Goal: Task Accomplishment & Management: Manage account settings

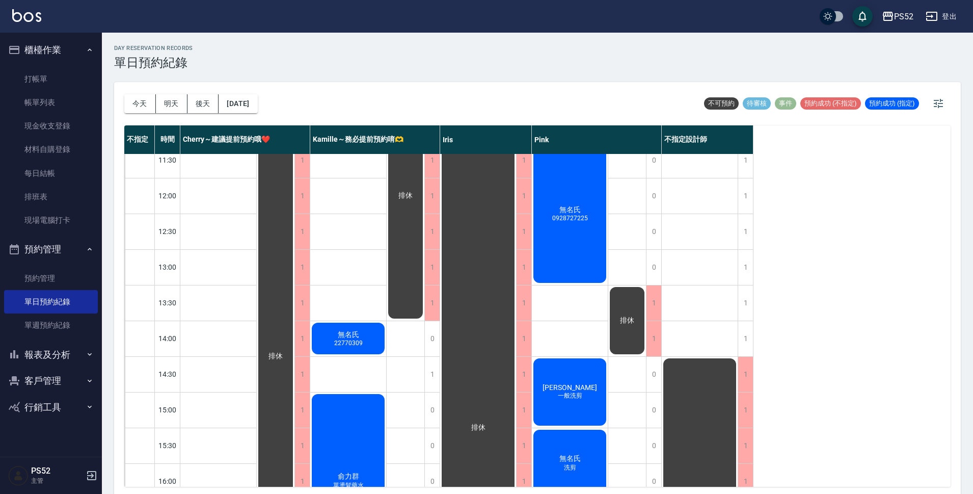
scroll to position [67, 0]
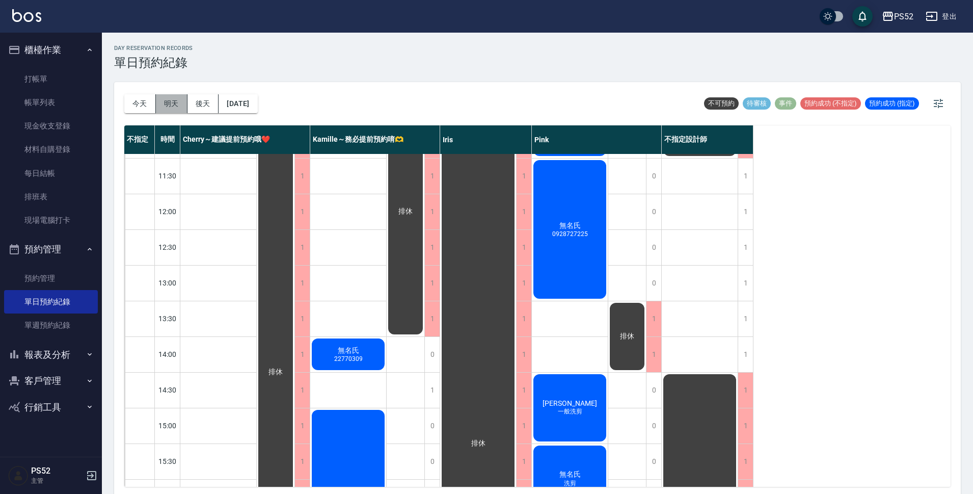
click at [175, 104] on button "明天" at bounding box center [172, 103] width 32 height 19
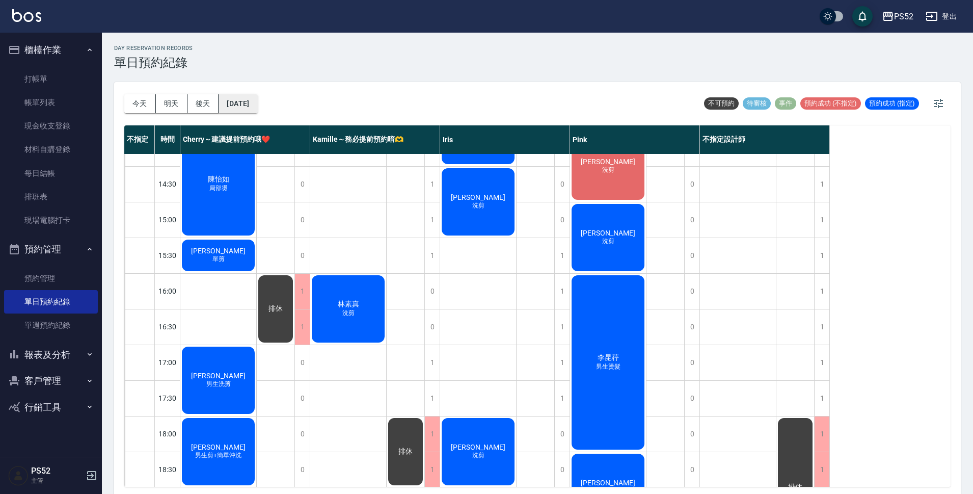
scroll to position [272, 0]
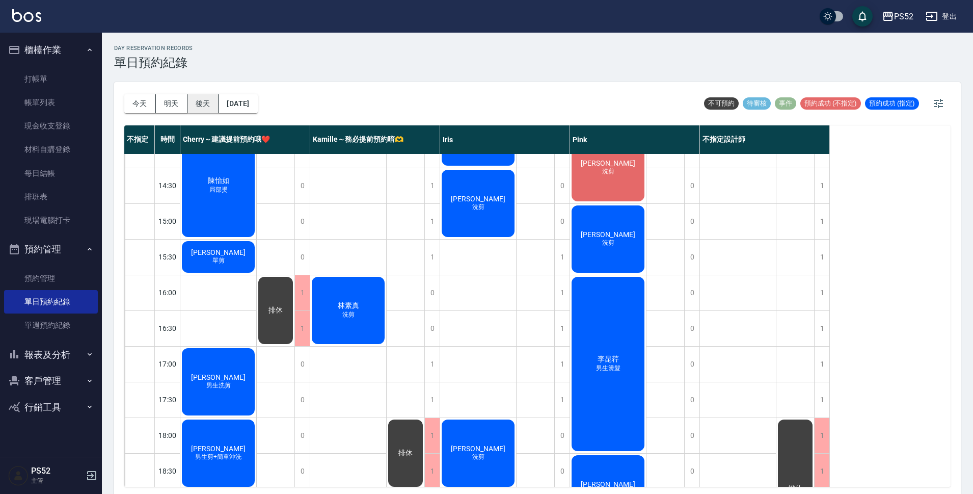
click at [203, 101] on button "後天" at bounding box center [203, 103] width 32 height 19
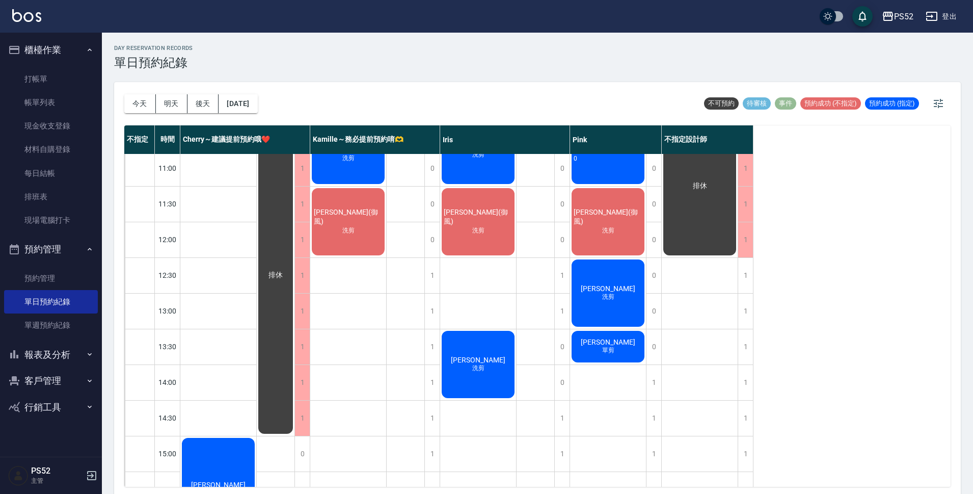
scroll to position [34, 0]
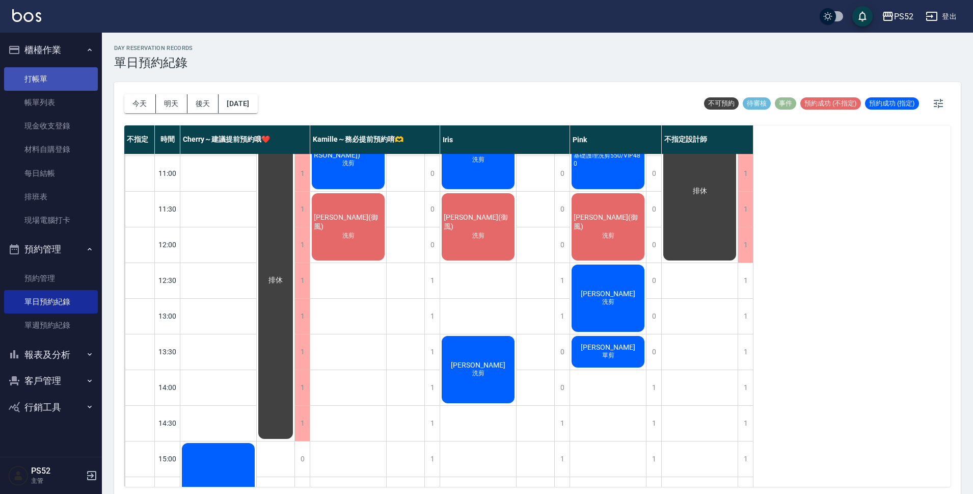
click at [61, 80] on link "打帳單" at bounding box center [51, 78] width 94 height 23
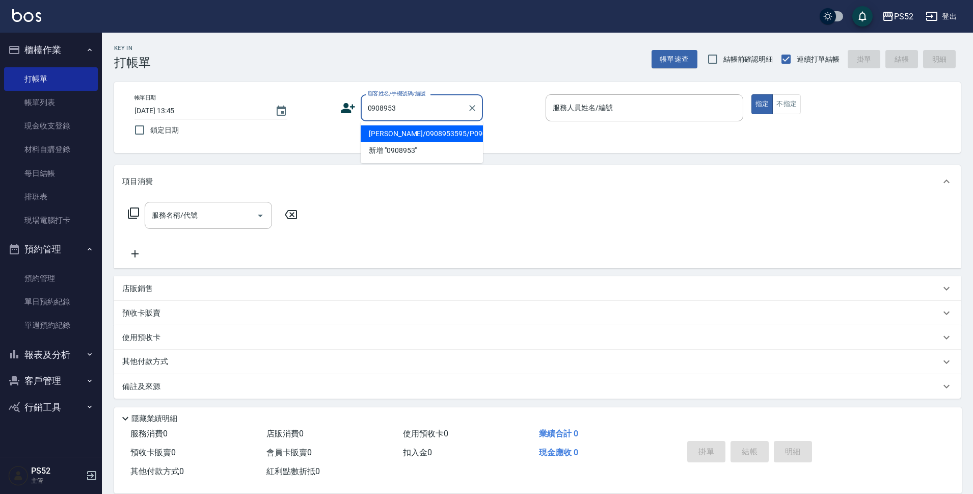
click at [407, 139] on li "[PERSON_NAME]/0908953595/P0908953595" at bounding box center [422, 133] width 122 height 17
type input "[PERSON_NAME]/0908953595/P0908953595"
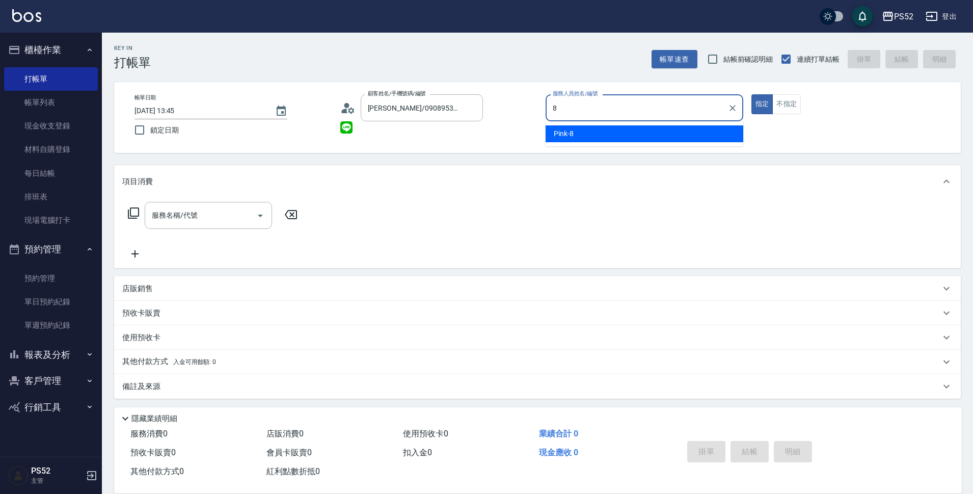
type input "Pink-8"
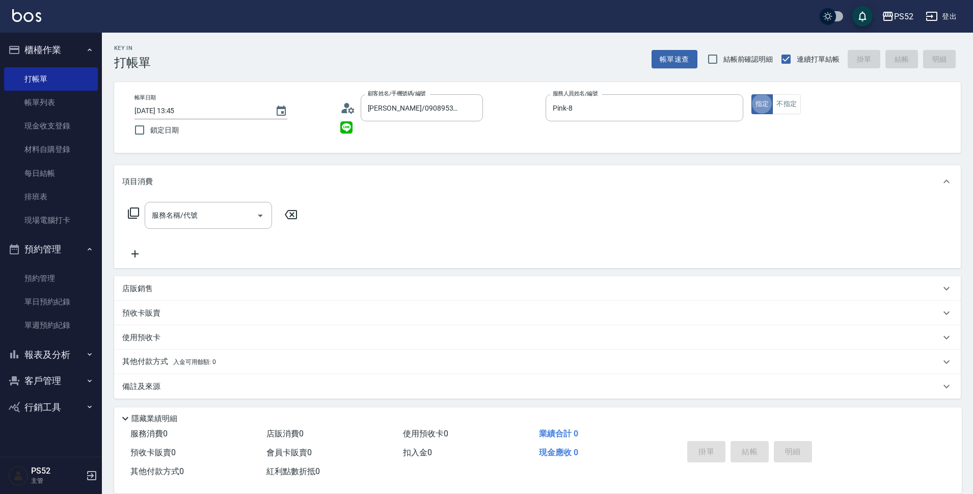
type button "true"
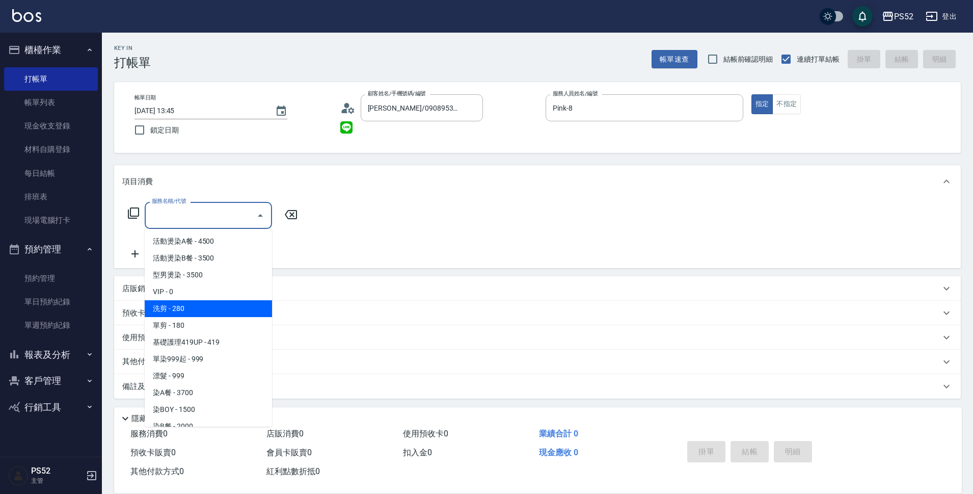
type input "洗剪(C1)"
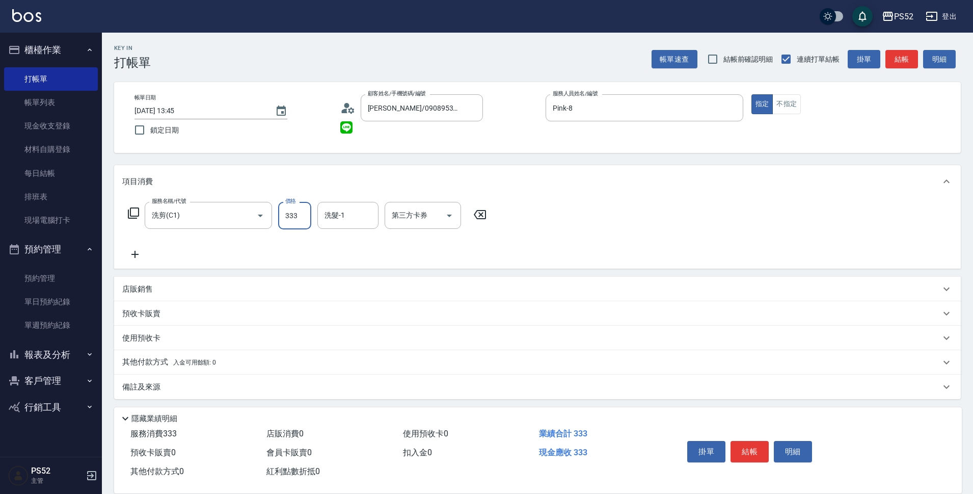
type input "333"
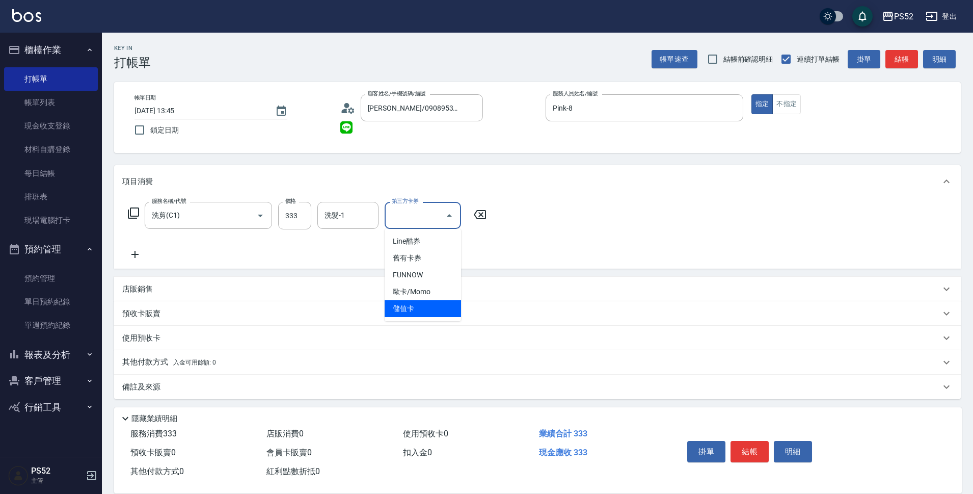
type input "儲值卡"
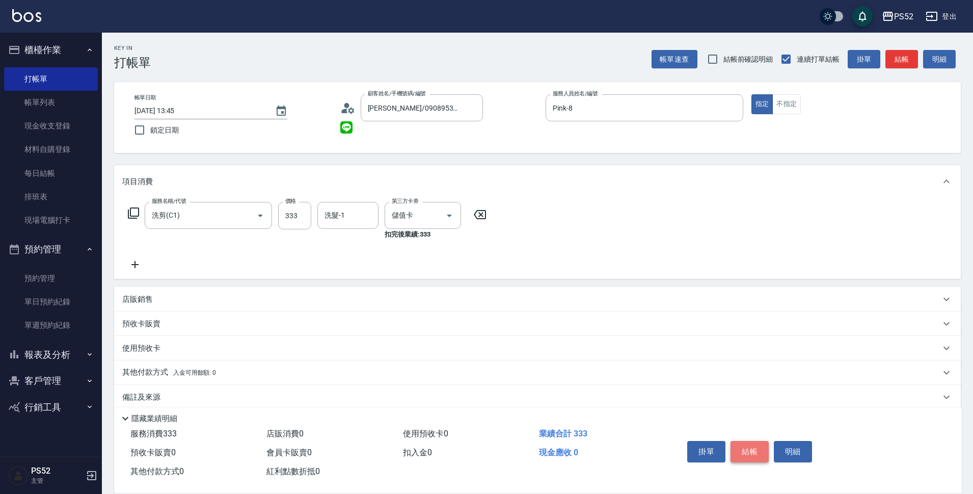
click at [750, 445] on button "結帳" at bounding box center [750, 451] width 38 height 21
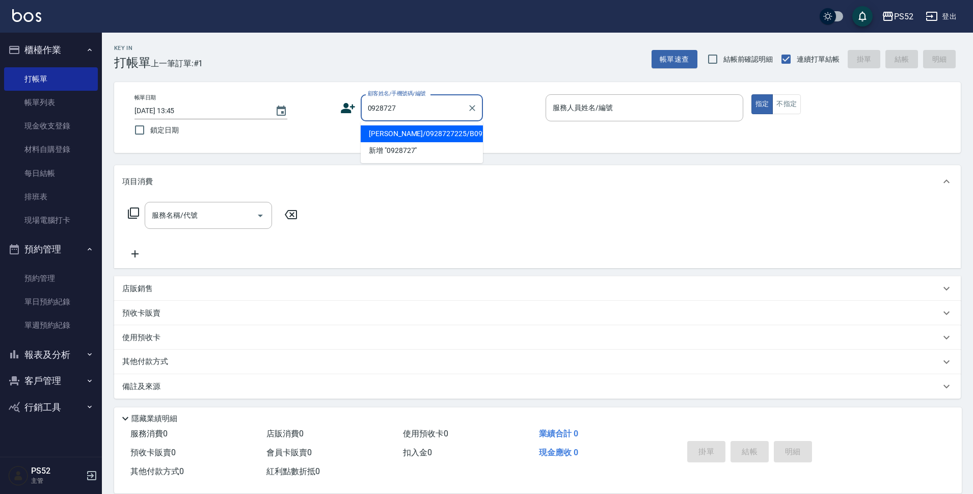
click at [388, 137] on li "[PERSON_NAME]/0928727225/B0928727225" at bounding box center [422, 133] width 122 height 17
type input "[PERSON_NAME]/0928727225/B0928727225"
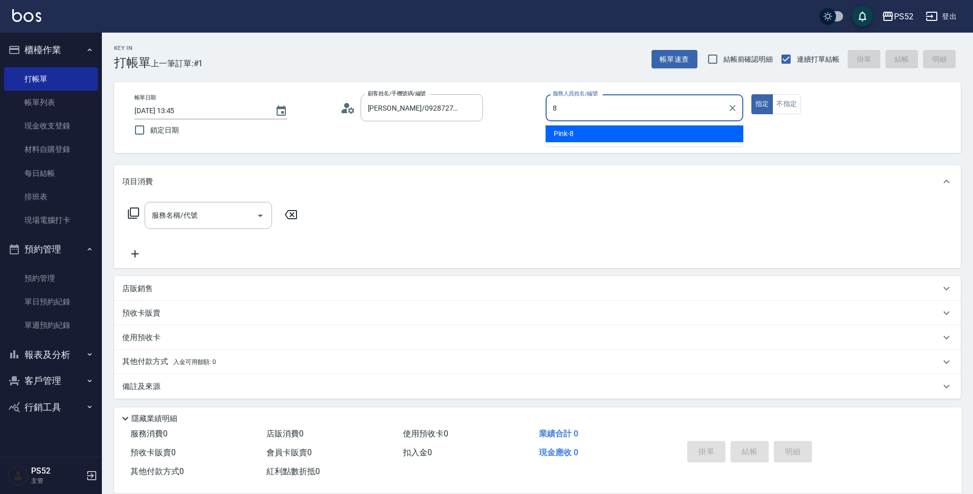
type input "Pink-8"
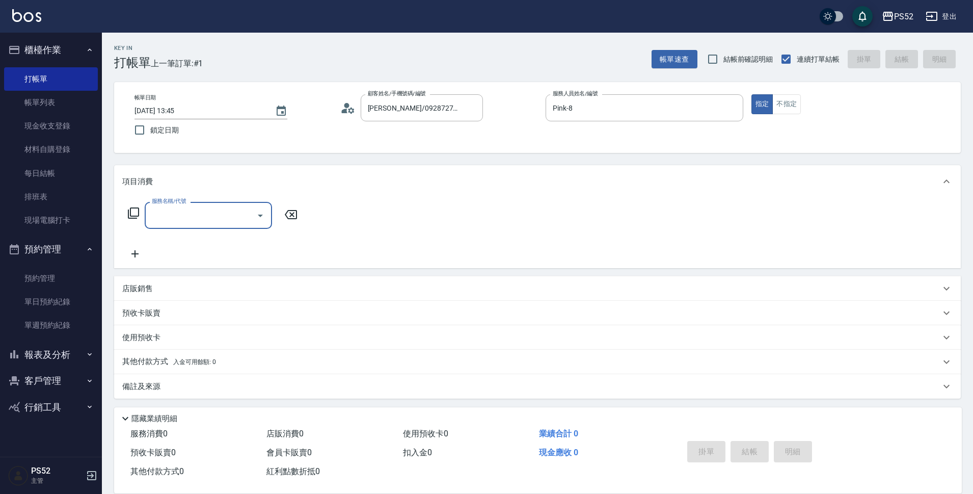
click at [213, 216] on input "服務名稱/代號" at bounding box center [200, 215] width 103 height 18
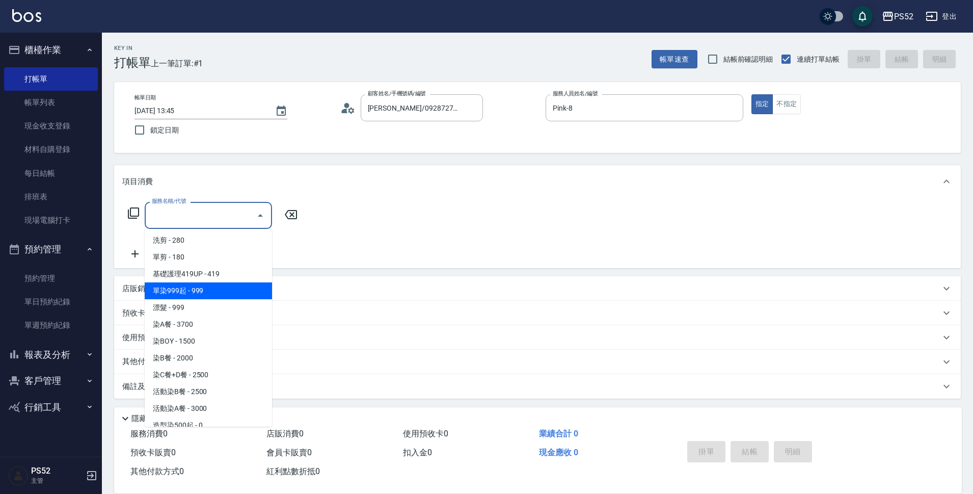
scroll to position [85, 0]
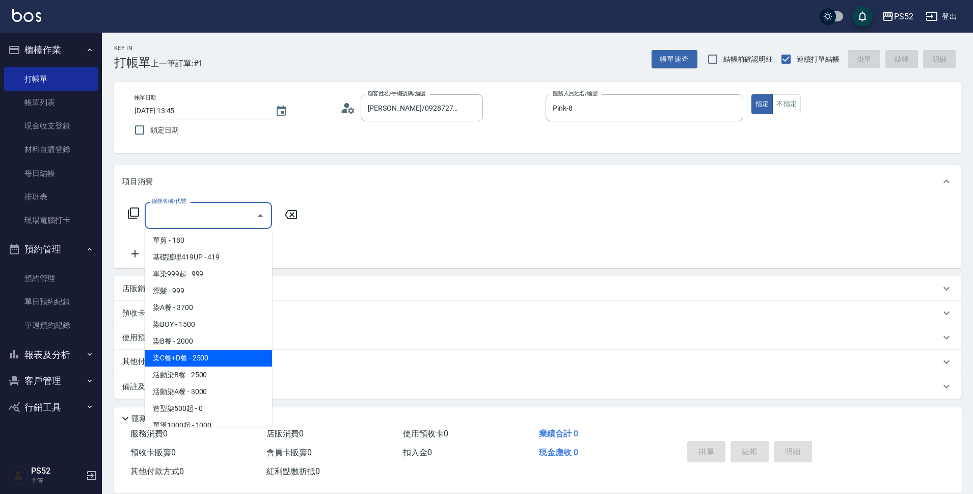
click at [219, 352] on span "染C餐+D餐 - 2500" at bounding box center [208, 357] width 127 height 17
type input "染C餐+D餐(L6)"
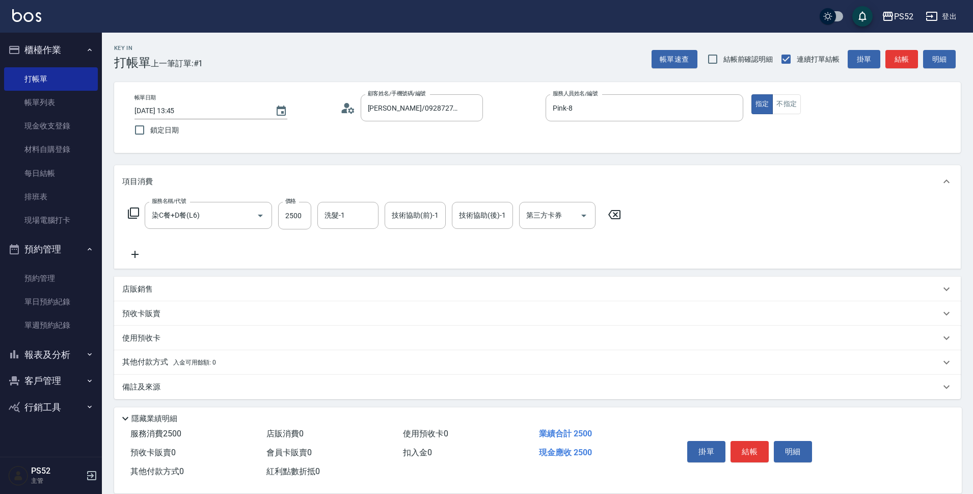
click at [278, 230] on div "服務名稱/代號 染C餐+D餐(L6) 服務名稱/代號 價格 2500 價格 洗髮-1 洗髮-1 技術協助(前)-1 技術協助(前)-1 技術協助(後)-1 技…" at bounding box center [374, 231] width 505 height 59
click at [288, 223] on input "2500" at bounding box center [294, 216] width 33 height 28
type input "2000"
click at [747, 453] on button "結帳" at bounding box center [750, 451] width 38 height 21
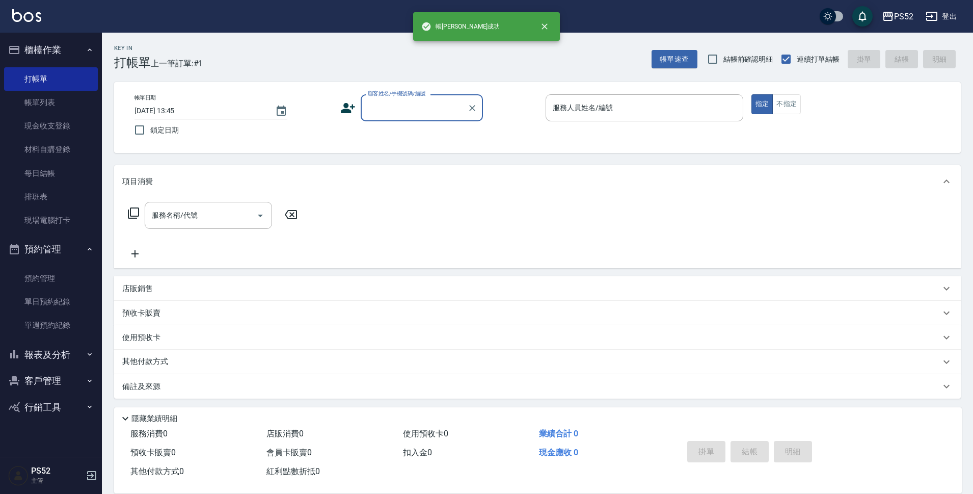
scroll to position [0, 0]
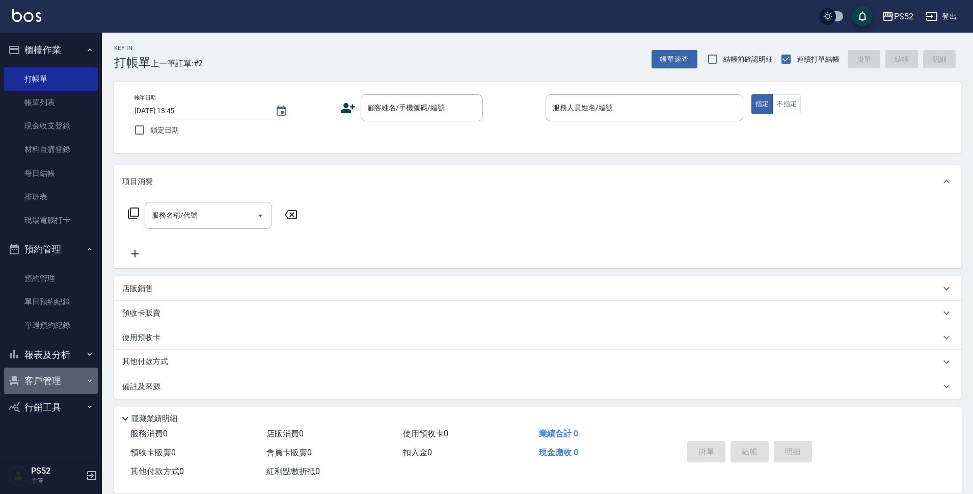
click at [40, 371] on button "客戶管理" at bounding box center [51, 380] width 94 height 26
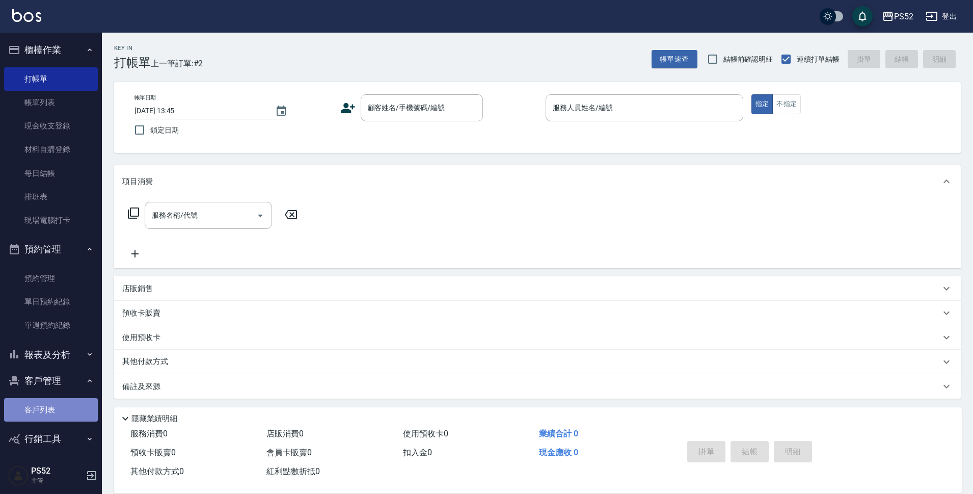
click at [56, 408] on link "客戶列表" at bounding box center [51, 409] width 94 height 23
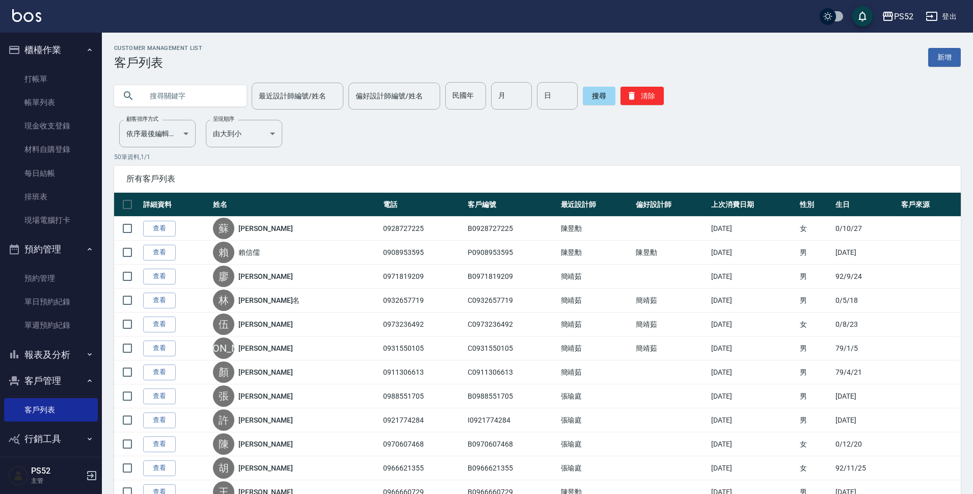
click at [188, 95] on input "text" at bounding box center [191, 96] width 96 height 28
type input "C"
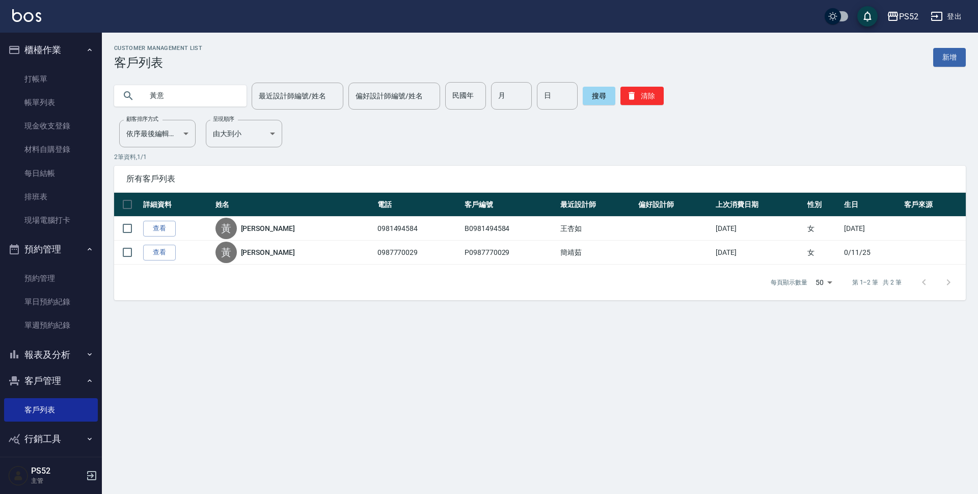
click at [188, 95] on input "黃意" at bounding box center [191, 96] width 96 height 28
type input "黃"
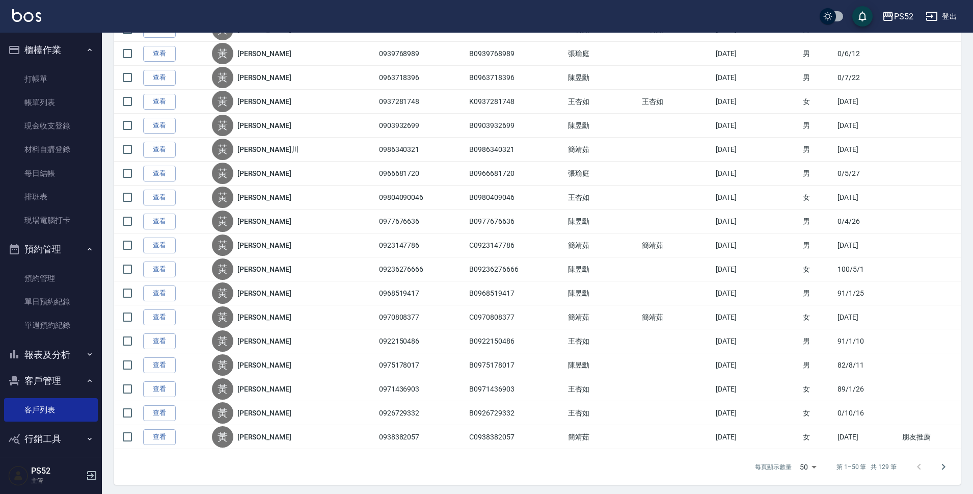
scroll to position [968, 0]
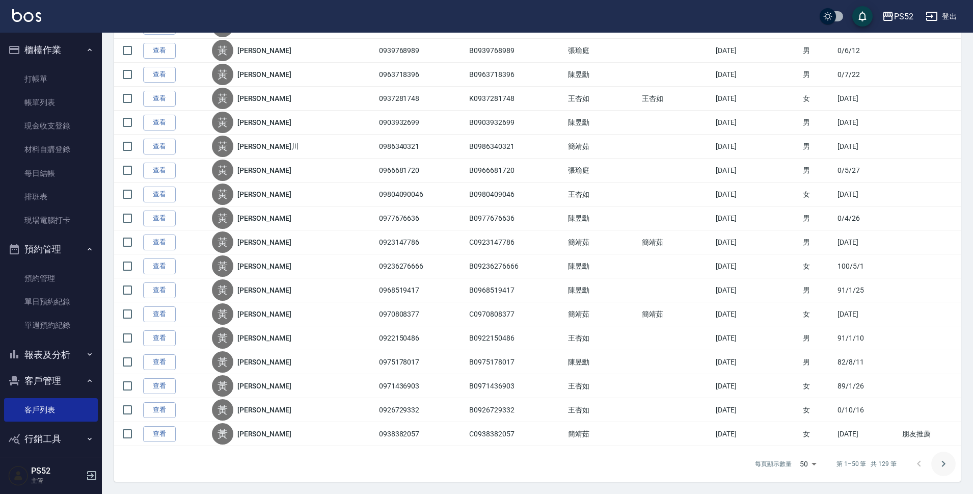
click at [946, 464] on icon "Go to next page" at bounding box center [943, 464] width 12 height 12
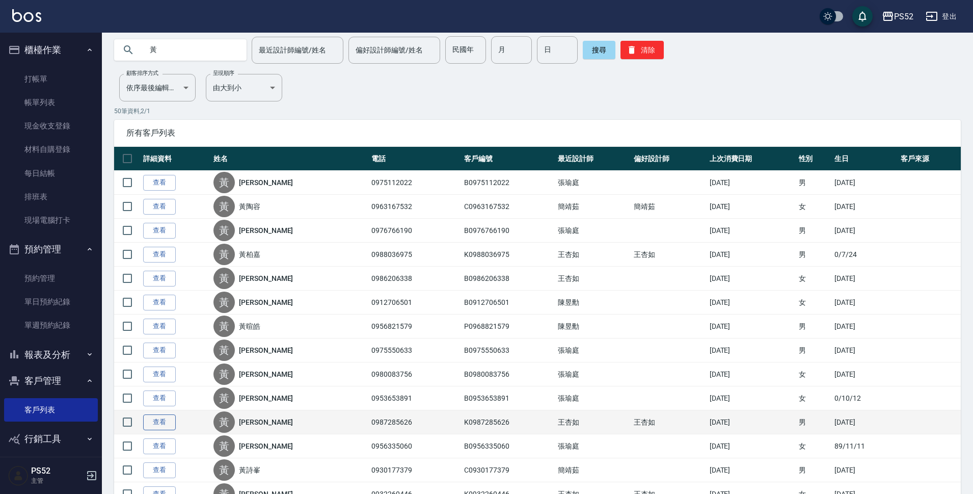
scroll to position [0, 0]
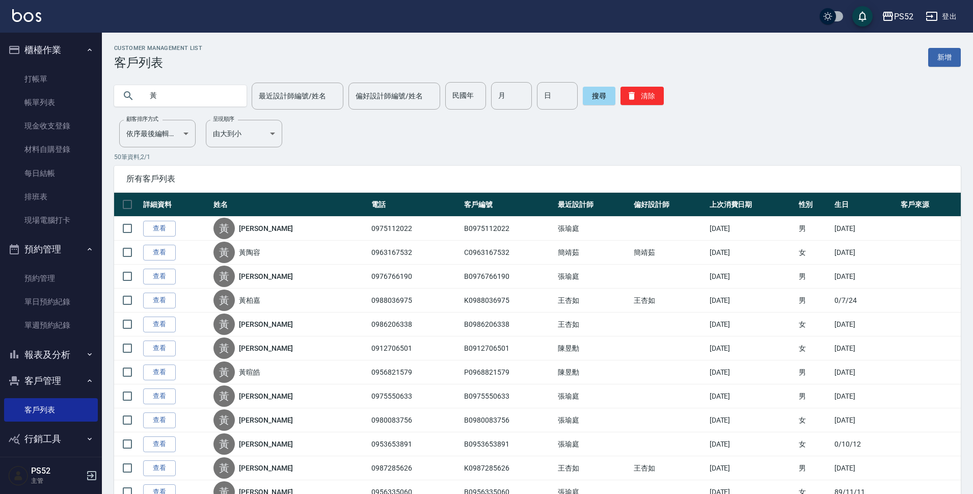
click at [190, 102] on input "黃" at bounding box center [191, 96] width 96 height 28
type input "雯"
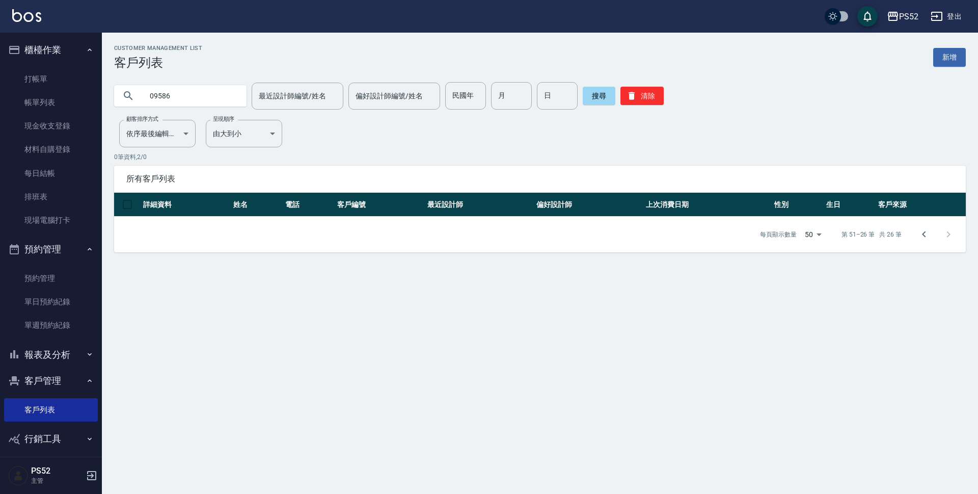
type input "09586"
click at [653, 90] on button "清除" at bounding box center [642, 96] width 43 height 18
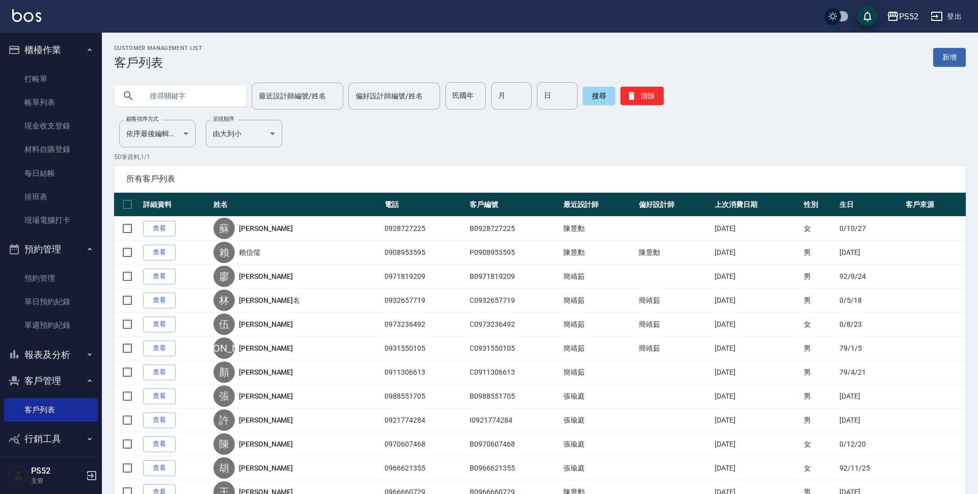
click at [164, 98] on input "text" at bounding box center [191, 96] width 96 height 28
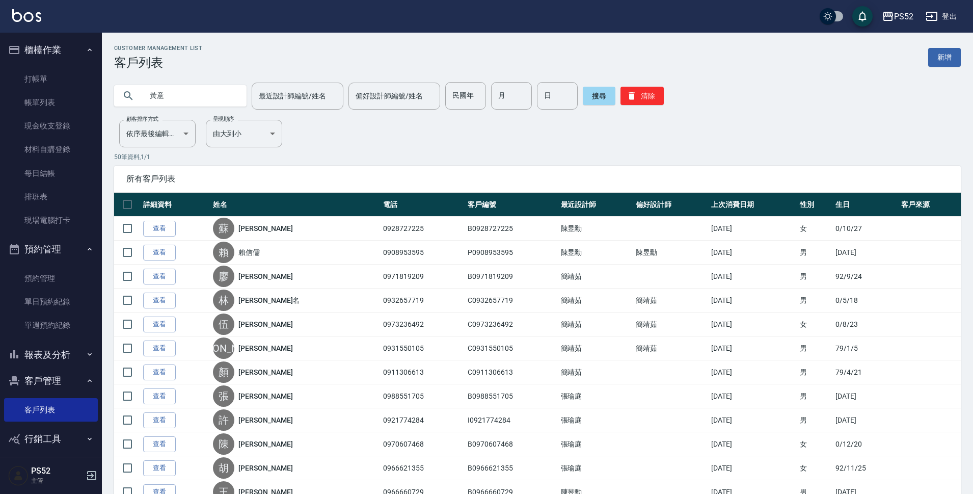
type input "黃意"
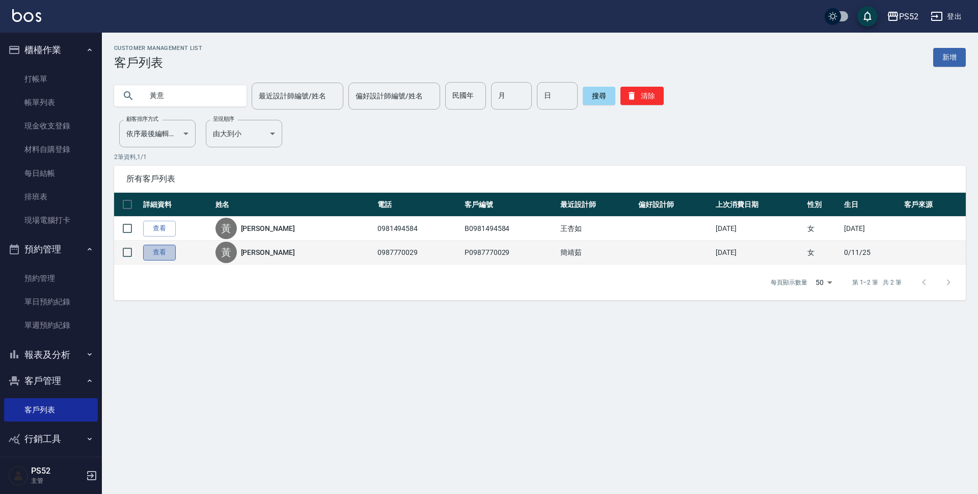
click at [174, 253] on link "查看" at bounding box center [159, 253] width 33 height 16
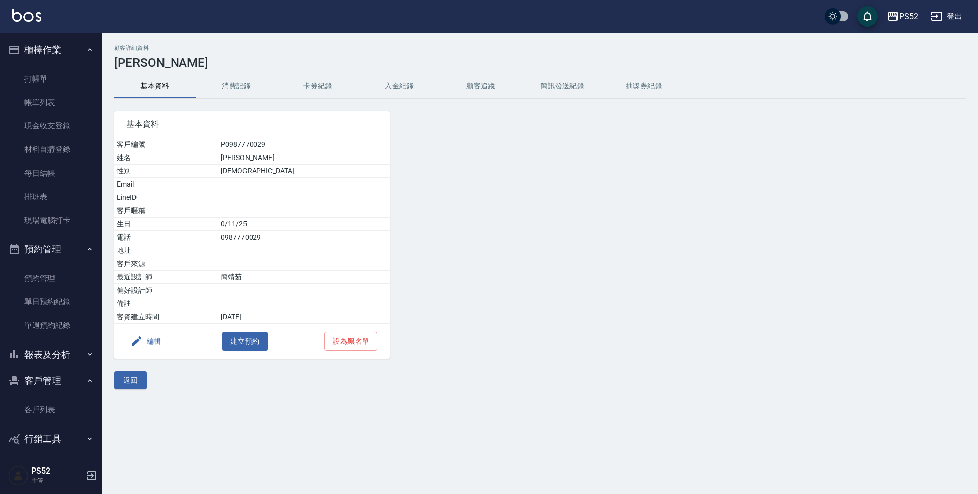
click at [237, 96] on button "消費記錄" at bounding box center [237, 86] width 82 height 24
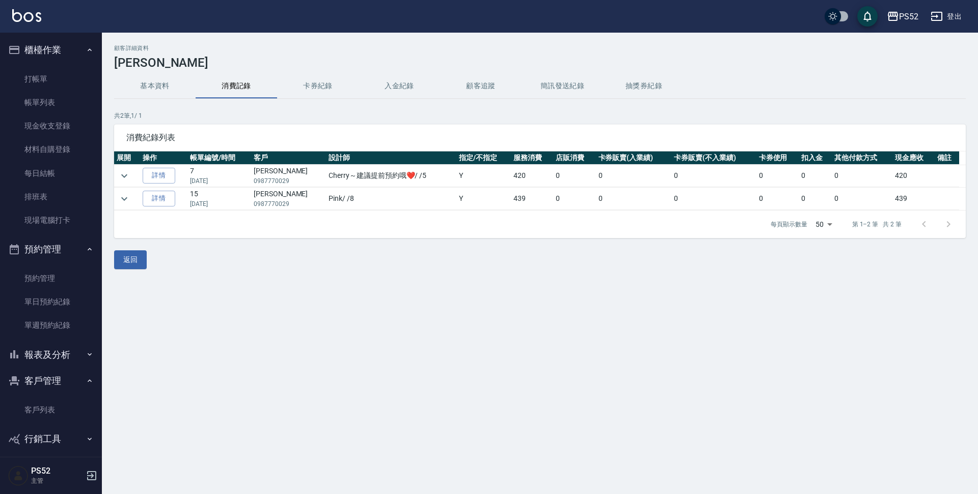
click at [138, 82] on button "基本資料" at bounding box center [155, 86] width 82 height 24
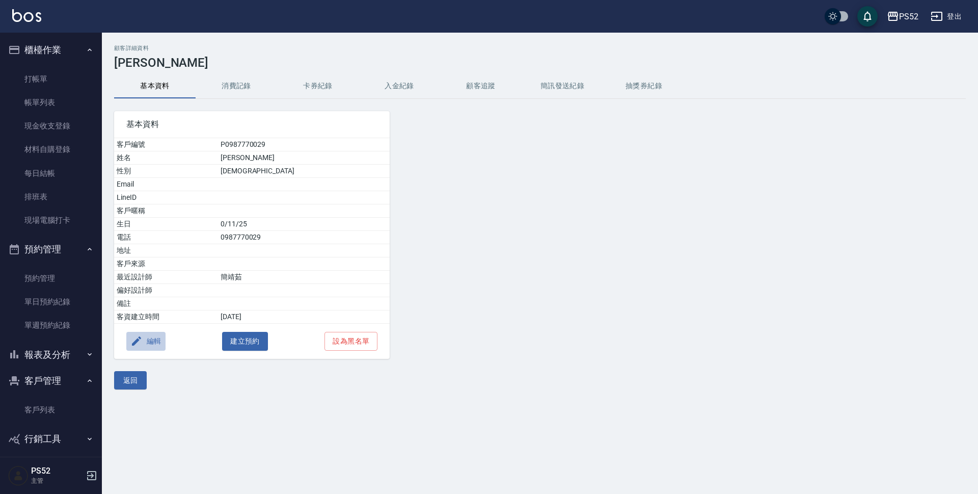
click at [152, 338] on button "編輯" at bounding box center [145, 341] width 39 height 19
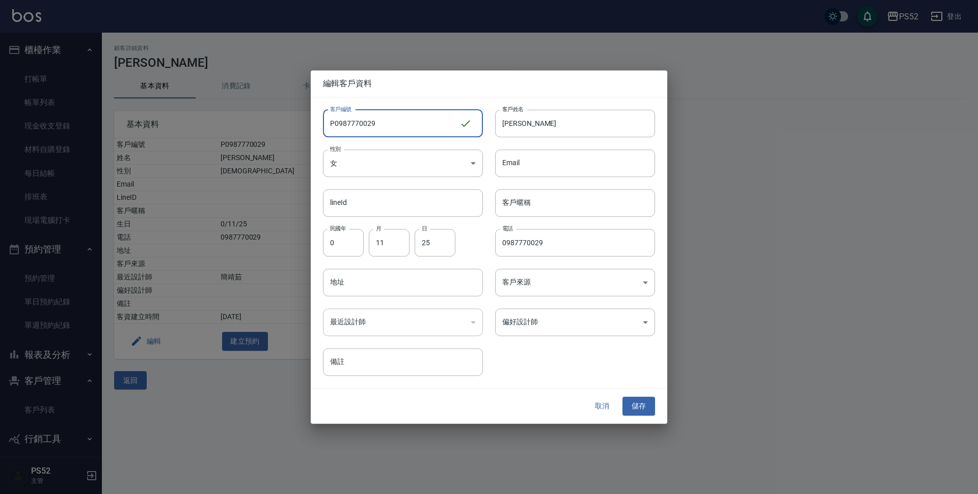
drag, startPoint x: 397, startPoint y: 124, endPoint x: 300, endPoint y: 126, distance: 97.3
click at [300, 126] on div "編輯客戶資料 客戶編號 P0987770029 ​ 客戶編號 客戶姓名 [PERSON_NAME] 客戶姓名 性別 女 [DEMOGRAPHIC_DATA] …" at bounding box center [489, 247] width 978 height 494
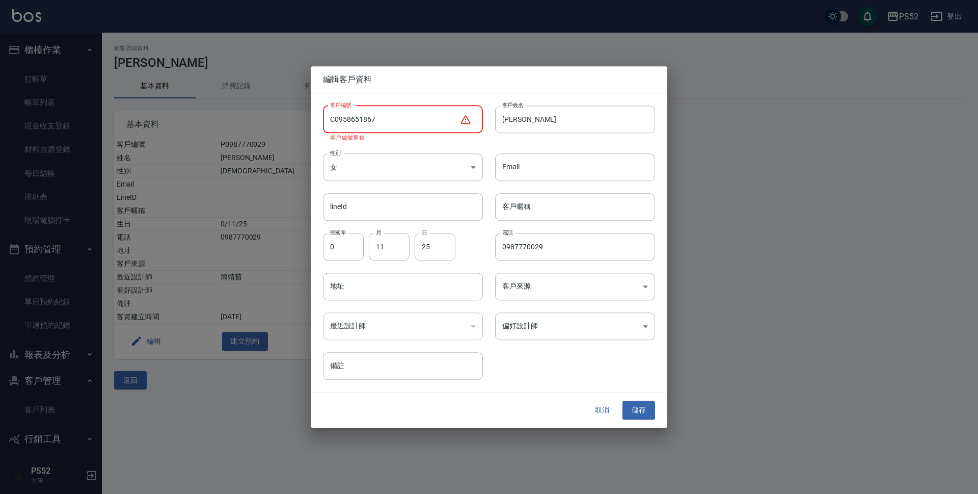
type input "C0958651867"
click at [605, 408] on button "取消" at bounding box center [602, 410] width 33 height 19
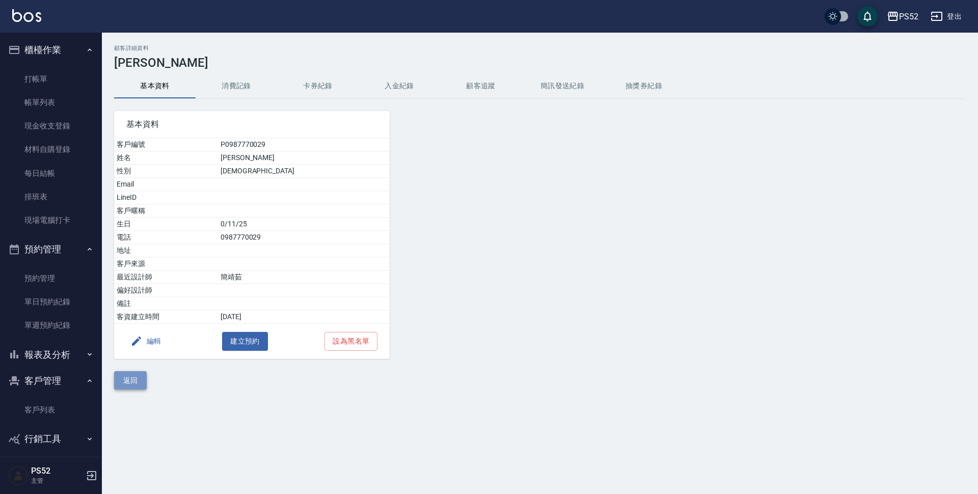
click at [122, 380] on button "返回" at bounding box center [130, 380] width 33 height 19
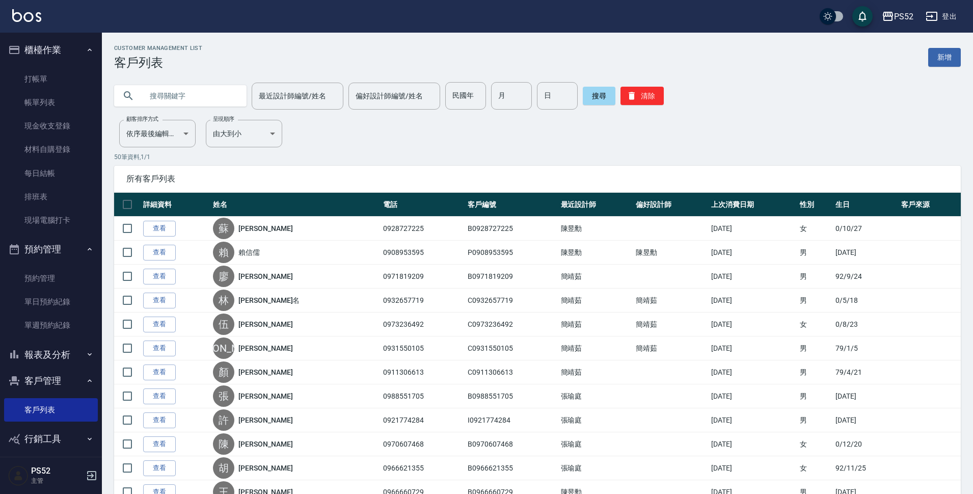
click at [202, 102] on input "text" at bounding box center [191, 96] width 96 height 28
type input "095865"
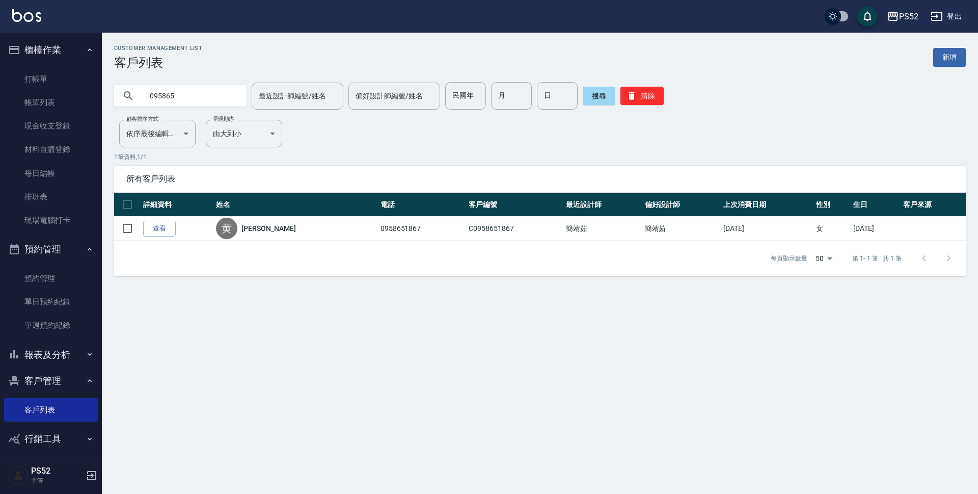
click at [316, 412] on div "Customer Management List 客戶列表 新增 095865 最近設計師編號/姓名 最近設計師編號/姓名 偏好設計師編號/姓名 偏好設計師編…" at bounding box center [489, 247] width 978 height 494
click at [68, 310] on link "單日預約紀錄" at bounding box center [51, 301] width 94 height 23
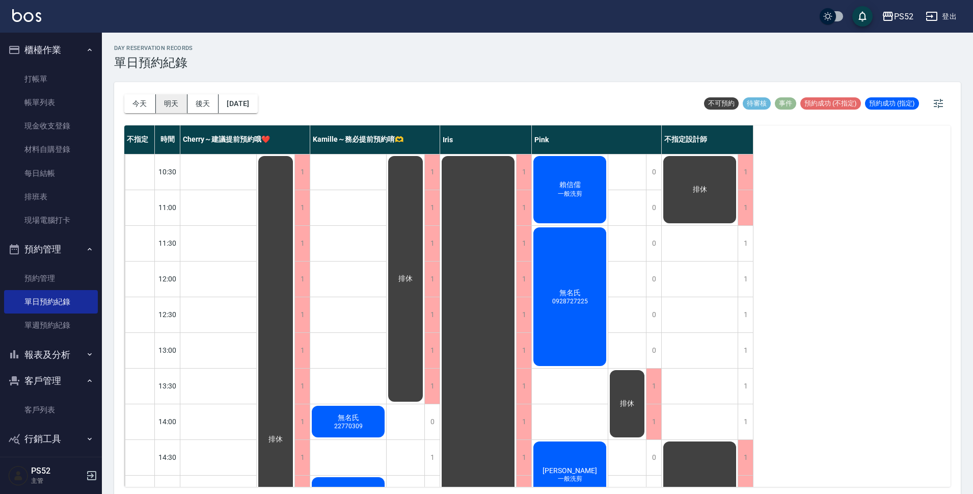
click at [173, 105] on button "明天" at bounding box center [172, 103] width 32 height 19
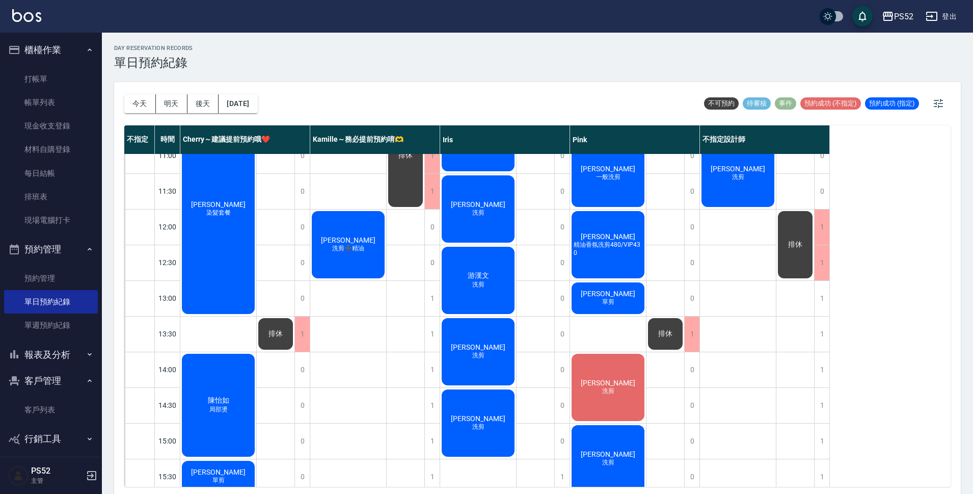
scroll to position [34, 0]
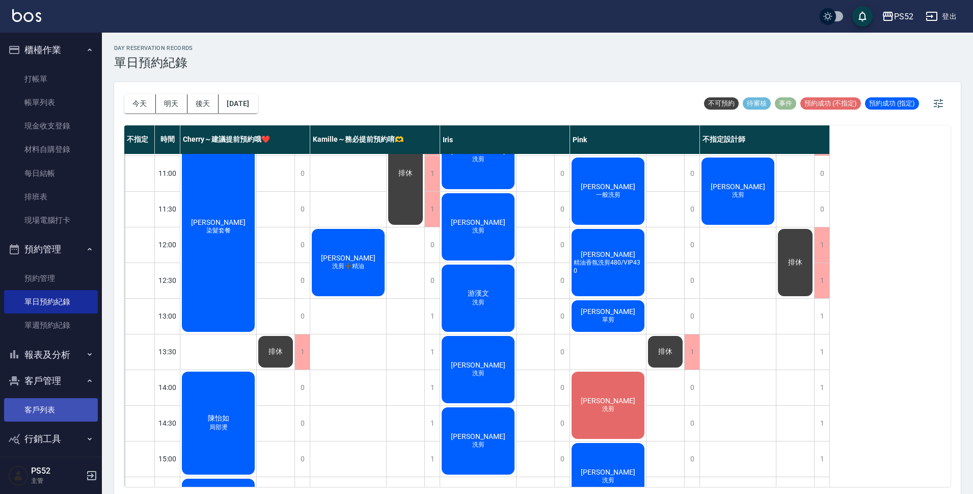
click at [63, 407] on link "客戶列表" at bounding box center [51, 409] width 94 height 23
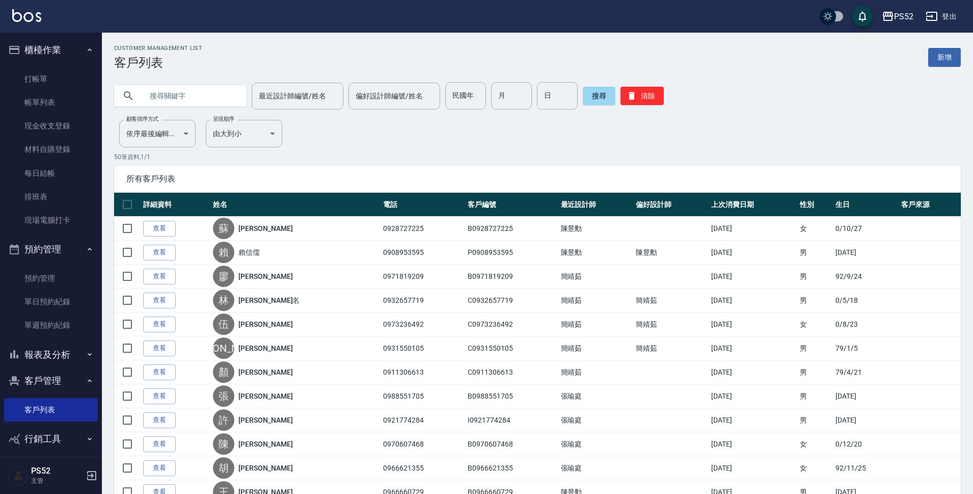
click at [213, 98] on input "text" at bounding box center [191, 96] width 96 height 28
type input "C"
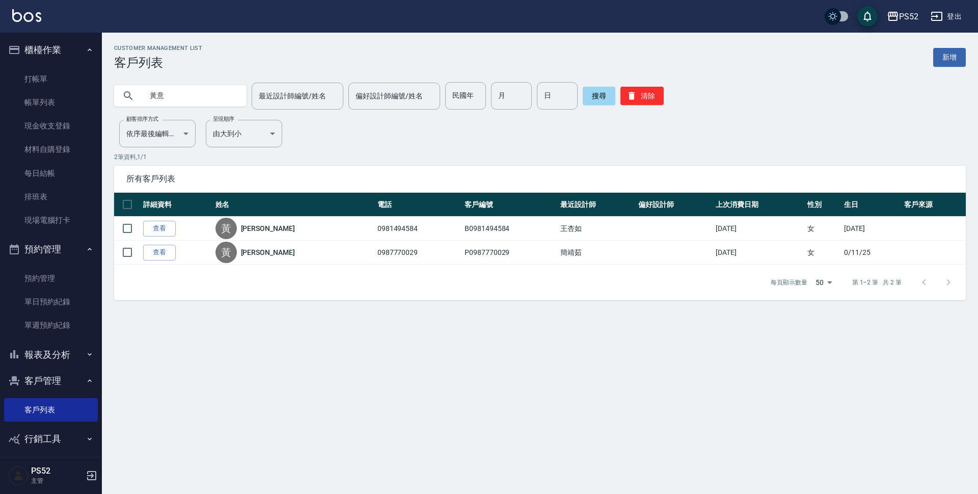
type input "黃"
type input "095865"
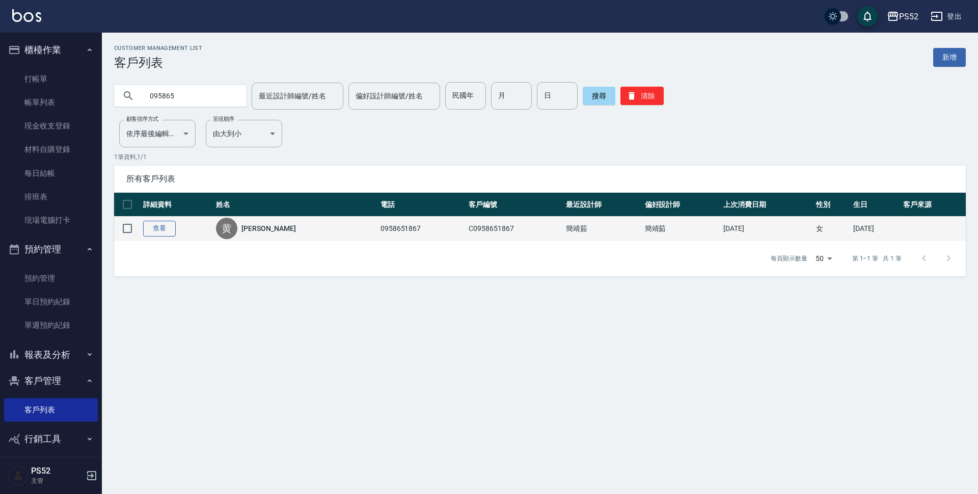
click at [156, 229] on link "查看" at bounding box center [159, 229] width 33 height 16
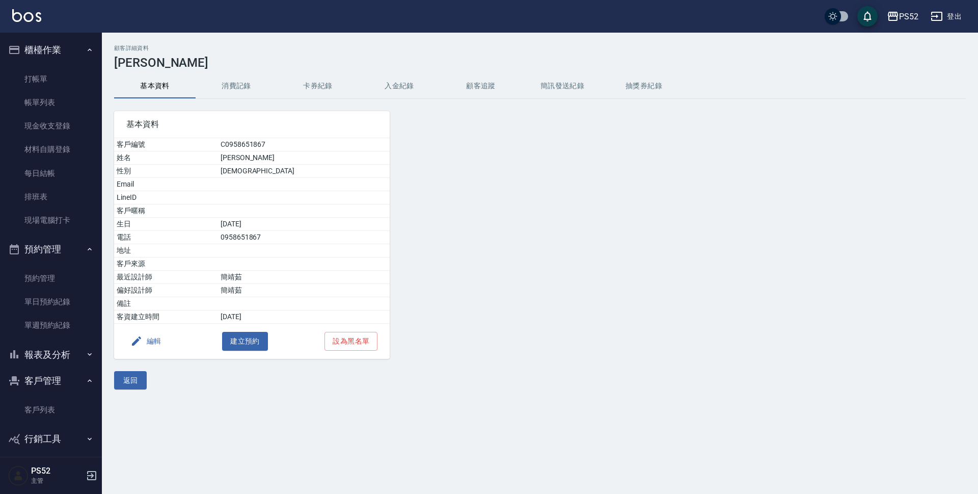
click at [149, 344] on button "編輯" at bounding box center [145, 341] width 39 height 19
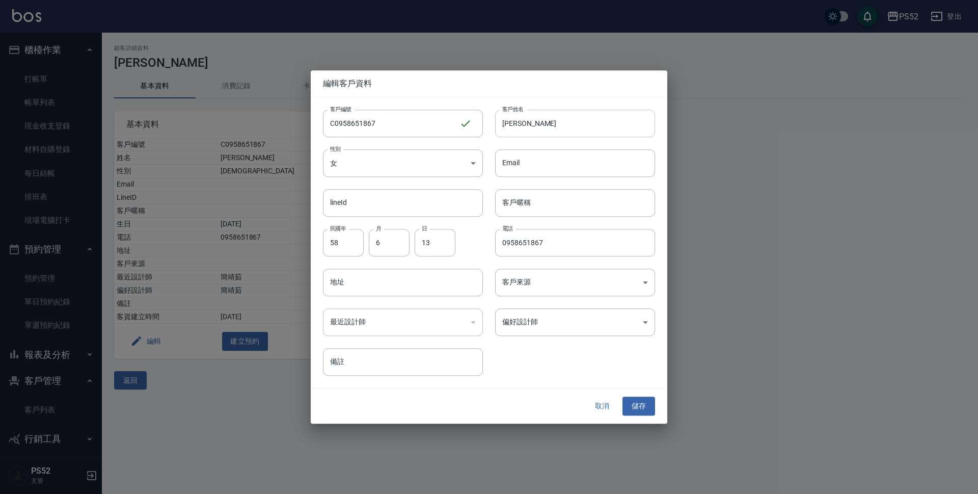
click at [504, 123] on input "[PERSON_NAME]" at bounding box center [575, 124] width 160 height 28
click at [551, 124] on input "[PERSON_NAME]" at bounding box center [575, 124] width 160 height 28
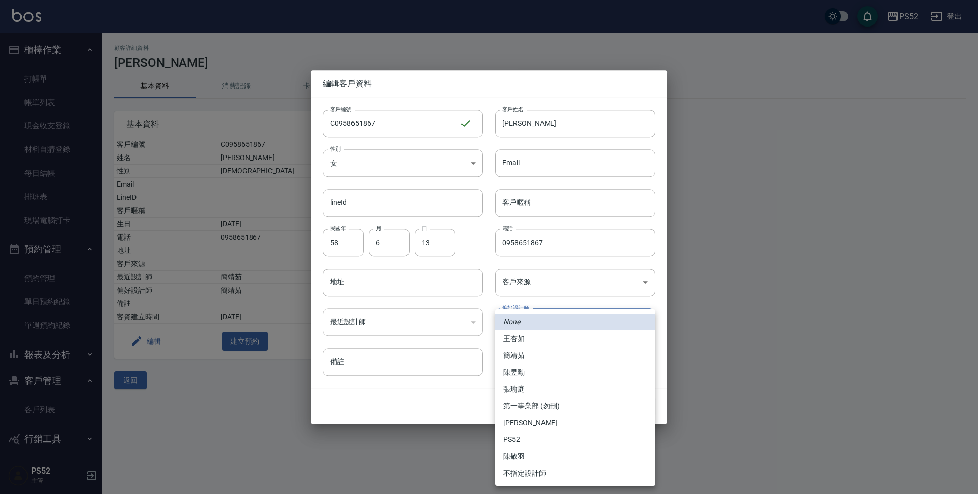
click at [530, 319] on body "PS52 登出 櫃檯作業 打帳單 帳單列表 現金收支登錄 材料自購登錄 每日結帳 排班表 現場電腦打卡 預約管理 預約管理 單日預約紀錄 單週預約紀錄 報表及…" at bounding box center [489, 247] width 978 height 494
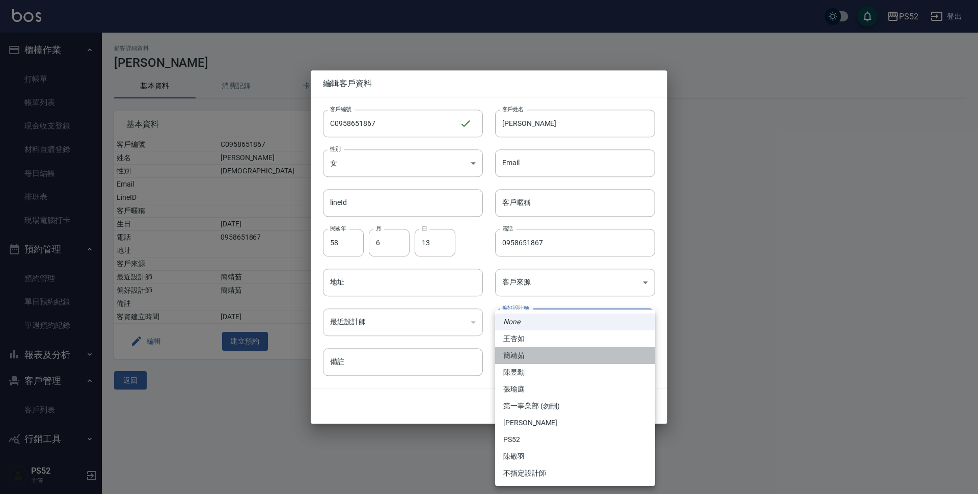
click at [539, 358] on li "簡靖茹" at bounding box center [575, 355] width 160 height 17
type input "152d3eed-6d60-4cf0-8ae2-4e337103ecd3"
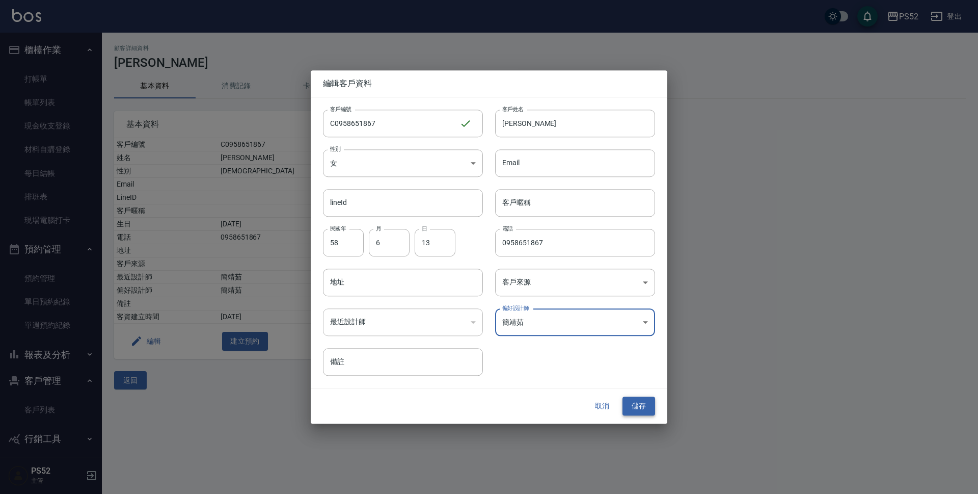
click at [644, 402] on button "儲存" at bounding box center [639, 406] width 33 height 19
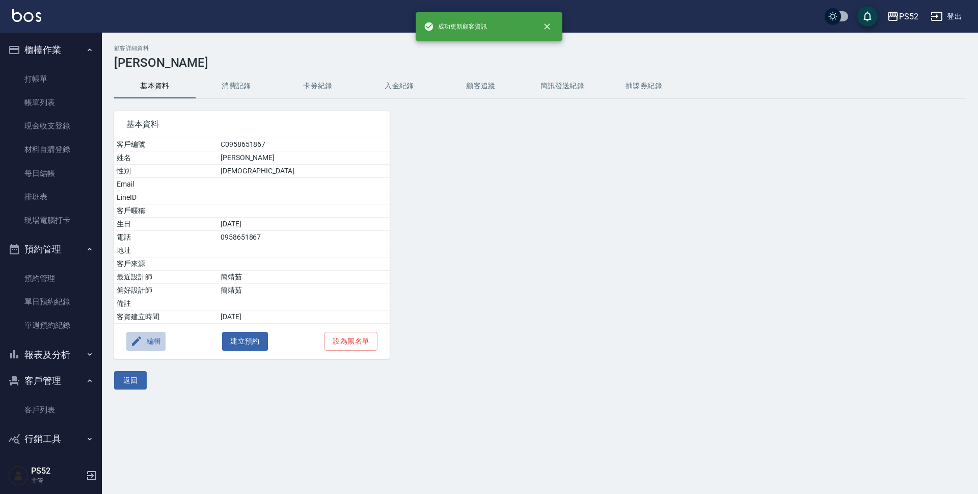
click at [152, 337] on button "編輯" at bounding box center [145, 341] width 39 height 19
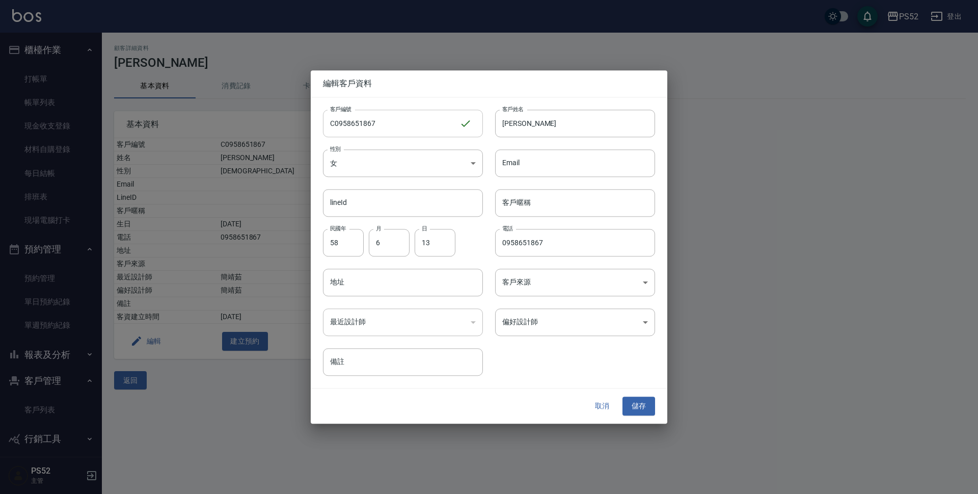
click at [331, 122] on input "C0958651867" at bounding box center [391, 124] width 137 height 28
click at [501, 239] on input "0958651867" at bounding box center [575, 243] width 160 height 28
click at [562, 244] on input "0958651867" at bounding box center [575, 243] width 160 height 28
click at [385, 120] on input "C0958651867" at bounding box center [391, 124] width 137 height 28
click at [539, 129] on input "[PERSON_NAME]" at bounding box center [575, 124] width 160 height 28
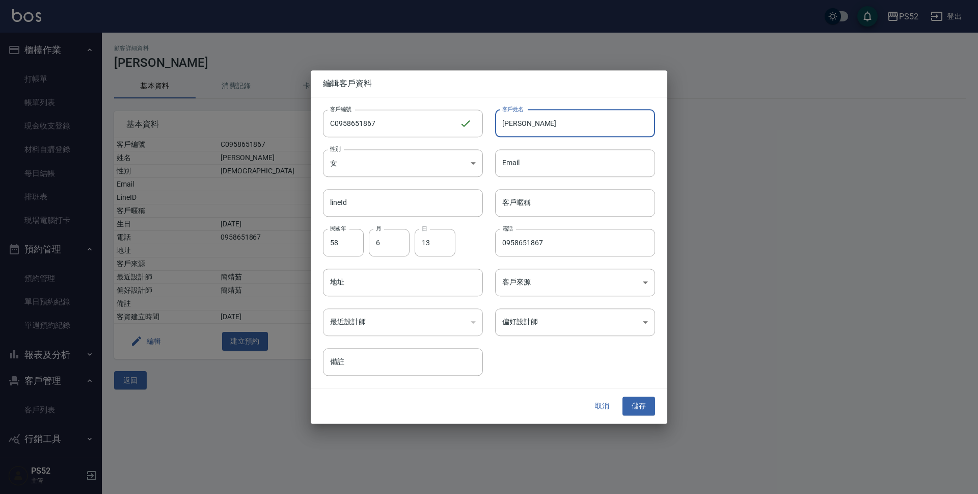
click at [500, 127] on input "[PERSON_NAME]" at bounding box center [575, 124] width 160 height 28
click at [631, 398] on button "儲存" at bounding box center [639, 406] width 33 height 19
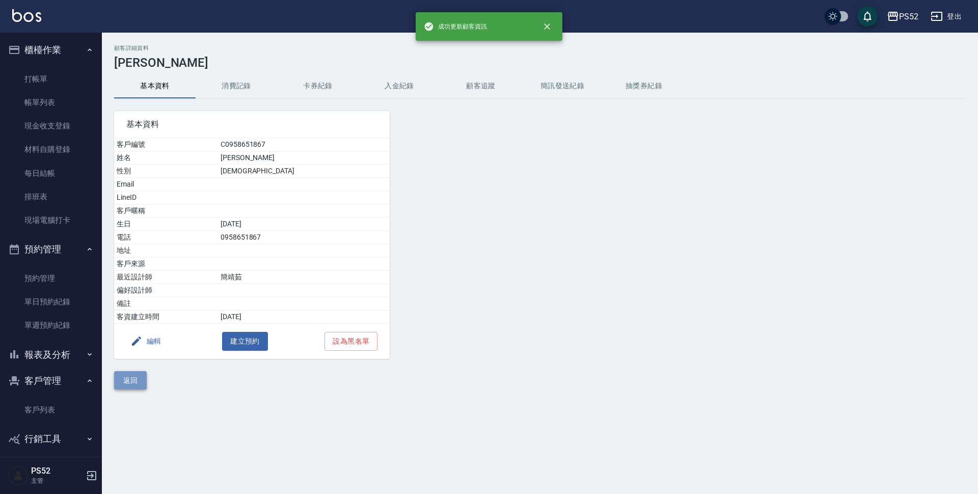
click at [119, 387] on button "返回" at bounding box center [130, 380] width 33 height 19
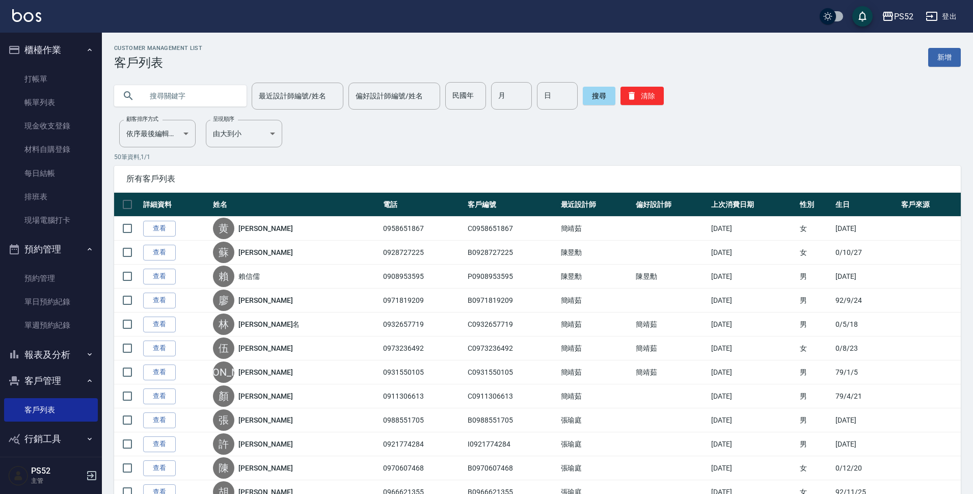
click at [214, 96] on input "text" at bounding box center [191, 96] width 96 height 28
type input "黃意"
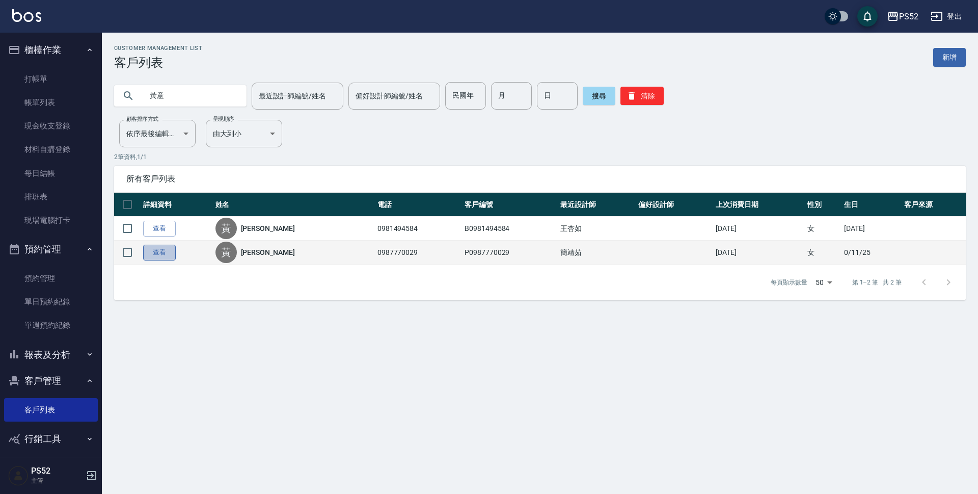
click at [165, 255] on link "查看" at bounding box center [159, 253] width 33 height 16
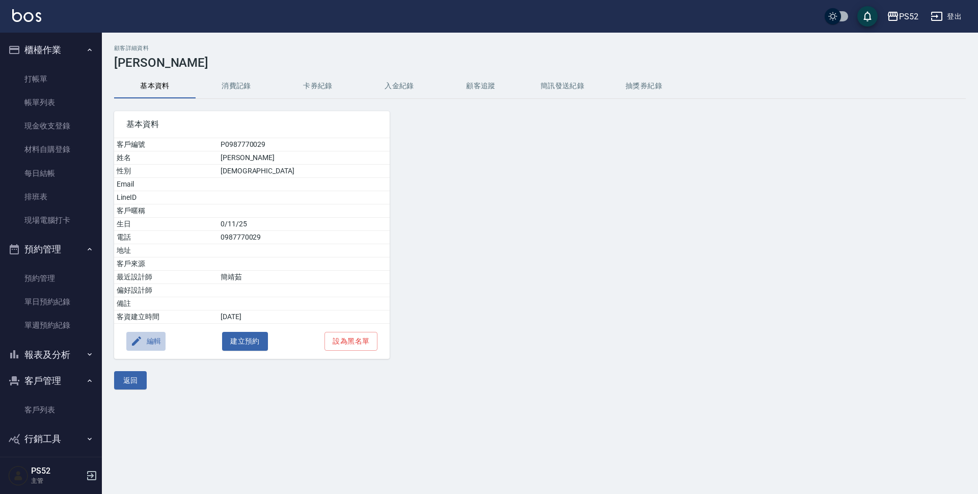
click at [155, 338] on button "編輯" at bounding box center [145, 341] width 39 height 19
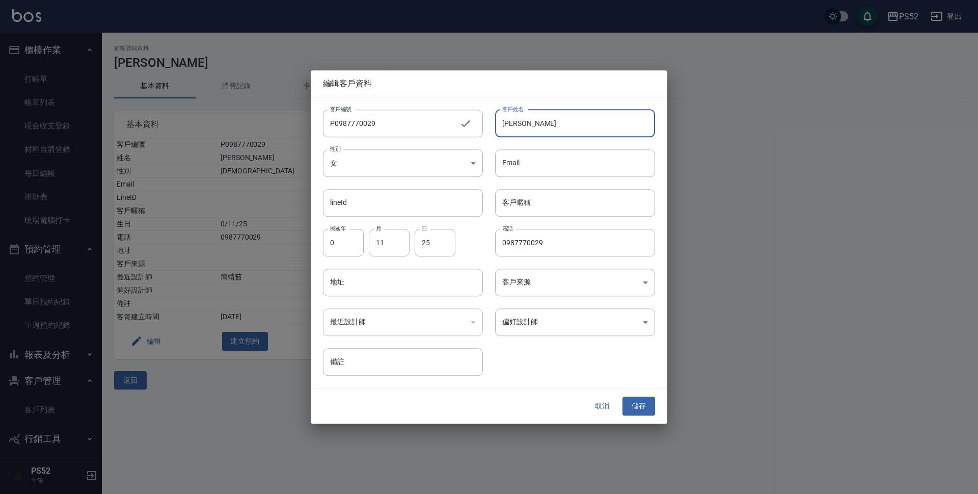
click at [500, 124] on input "[PERSON_NAME]" at bounding box center [575, 124] width 160 height 28
click at [331, 123] on input "P0987770029" at bounding box center [391, 124] width 137 height 28
click at [503, 245] on input "0987770029" at bounding box center [575, 243] width 160 height 28
click at [640, 406] on button "儲存" at bounding box center [639, 406] width 33 height 19
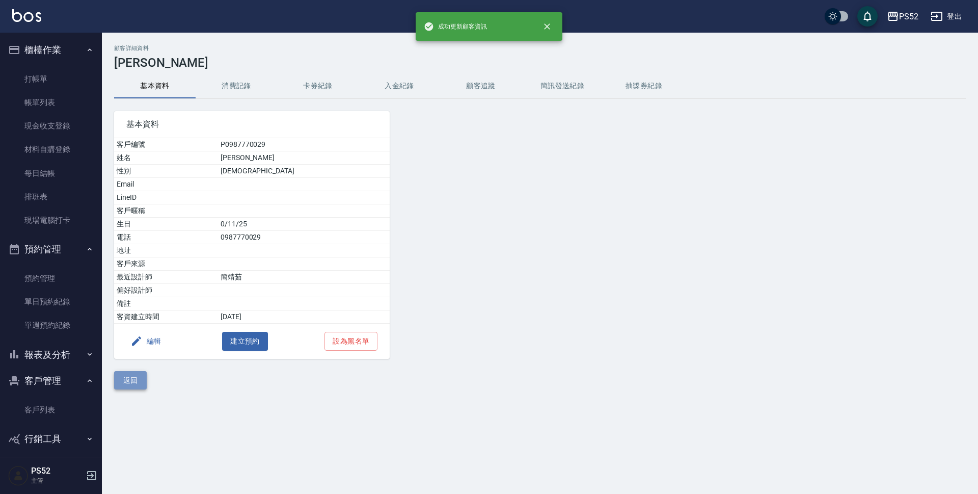
click at [142, 372] on button "返回" at bounding box center [130, 380] width 33 height 19
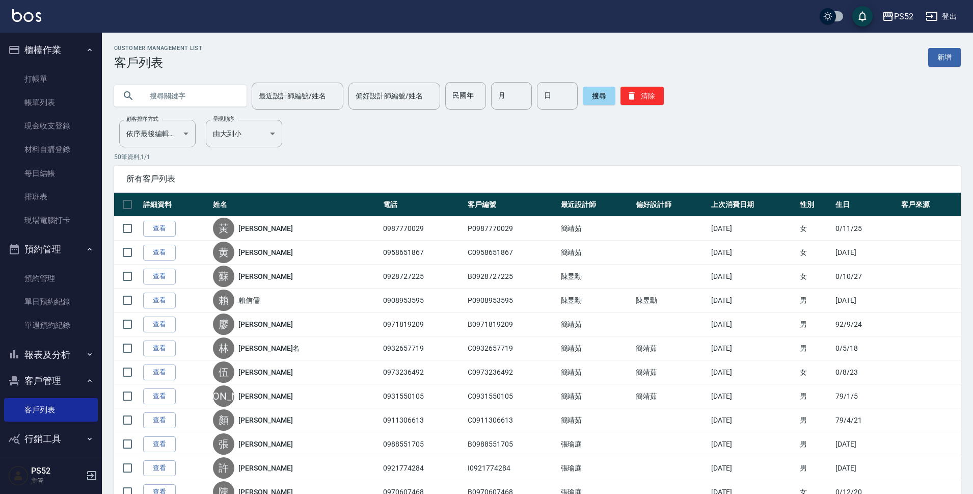
click at [199, 98] on input "text" at bounding box center [191, 96] width 96 height 28
type input "黃意"
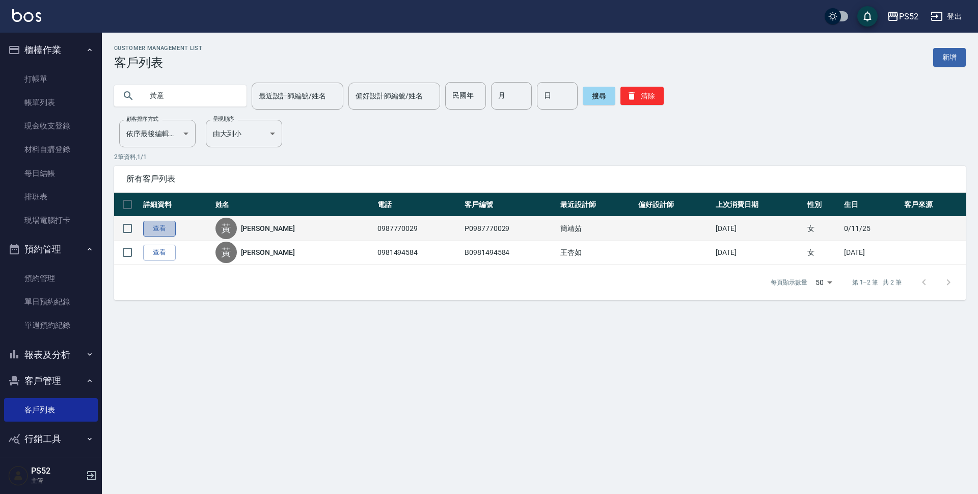
click at [145, 222] on link "查看" at bounding box center [159, 229] width 33 height 16
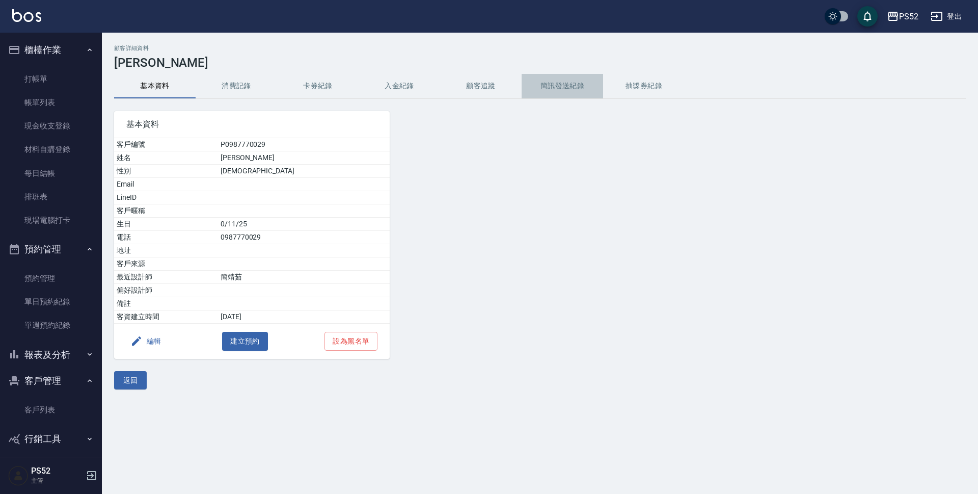
click at [555, 84] on button "簡訊發送紀錄" at bounding box center [563, 86] width 82 height 24
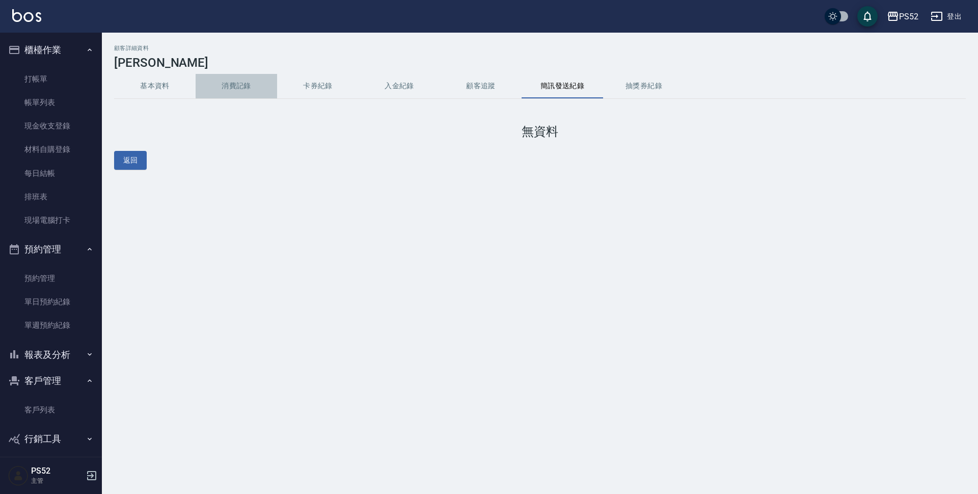
click at [210, 84] on button "消費記錄" at bounding box center [237, 86] width 82 height 24
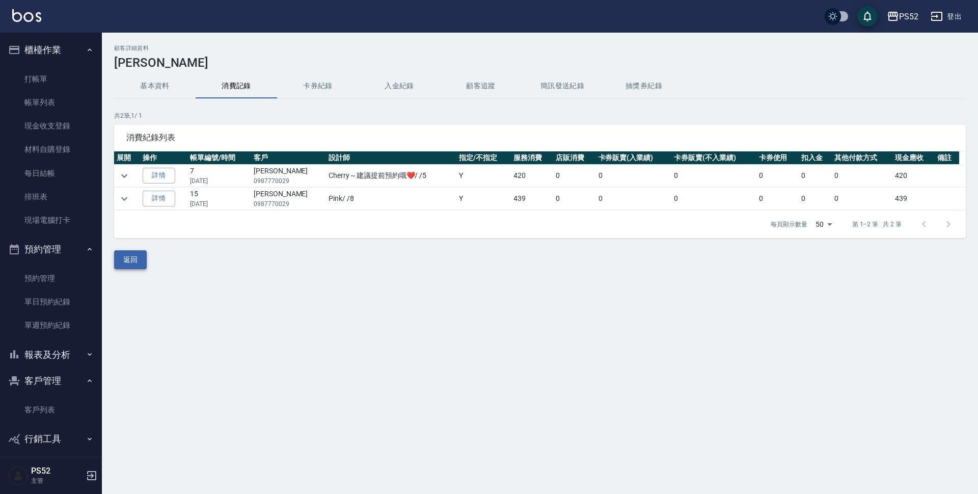
click at [140, 262] on button "返回" at bounding box center [130, 259] width 33 height 19
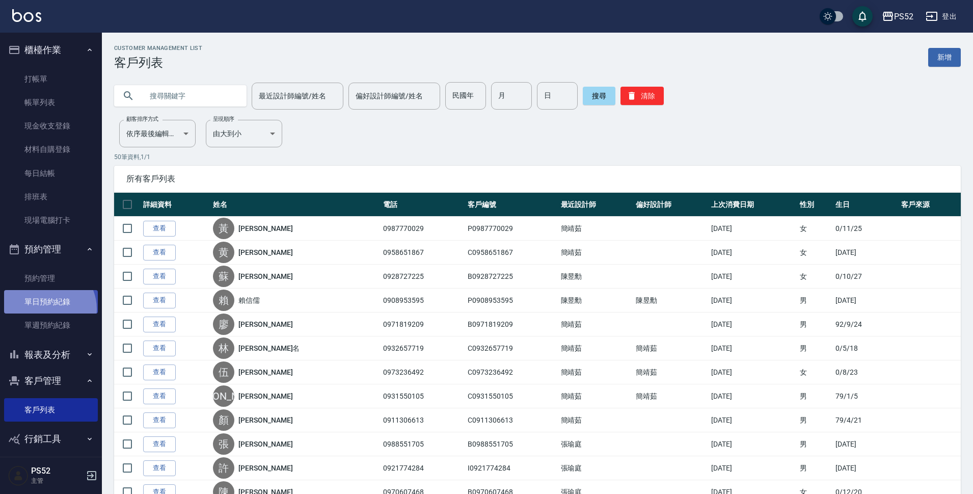
click at [46, 309] on link "單日預約紀錄" at bounding box center [51, 301] width 94 height 23
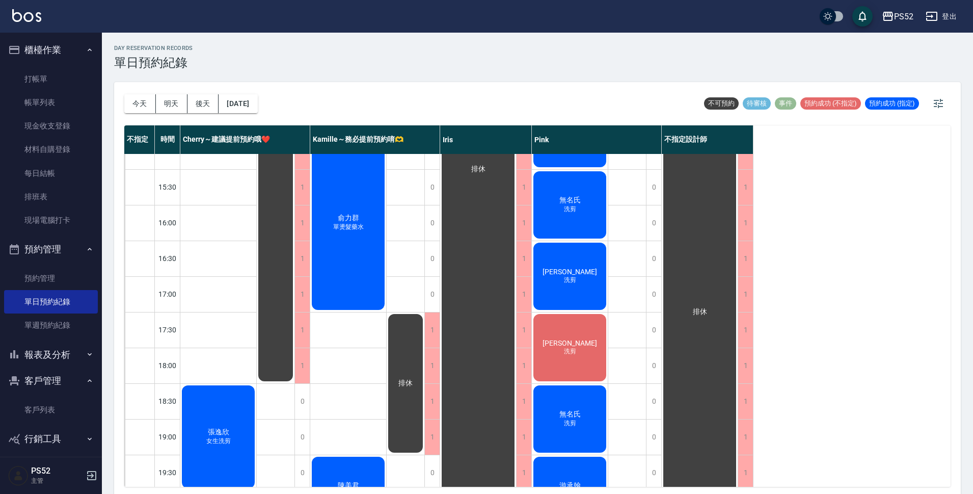
scroll to position [339, 0]
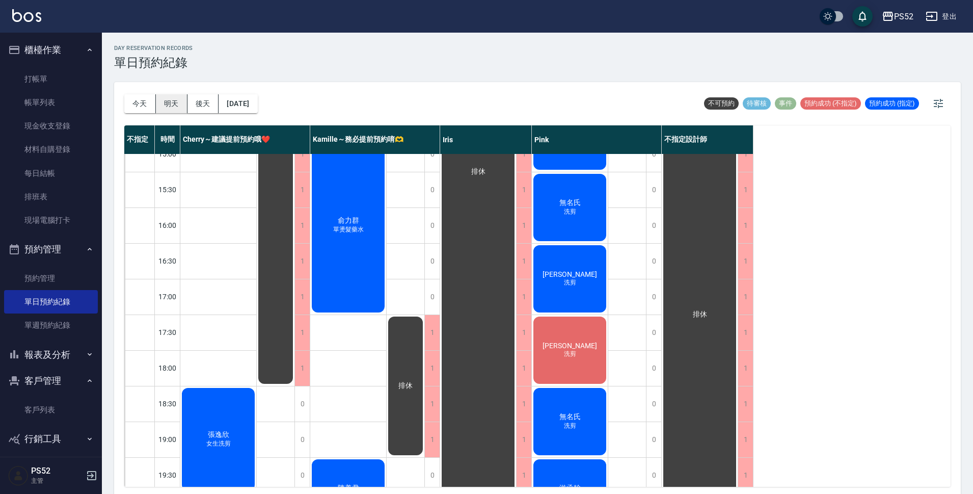
click at [164, 104] on button "明天" at bounding box center [172, 103] width 32 height 19
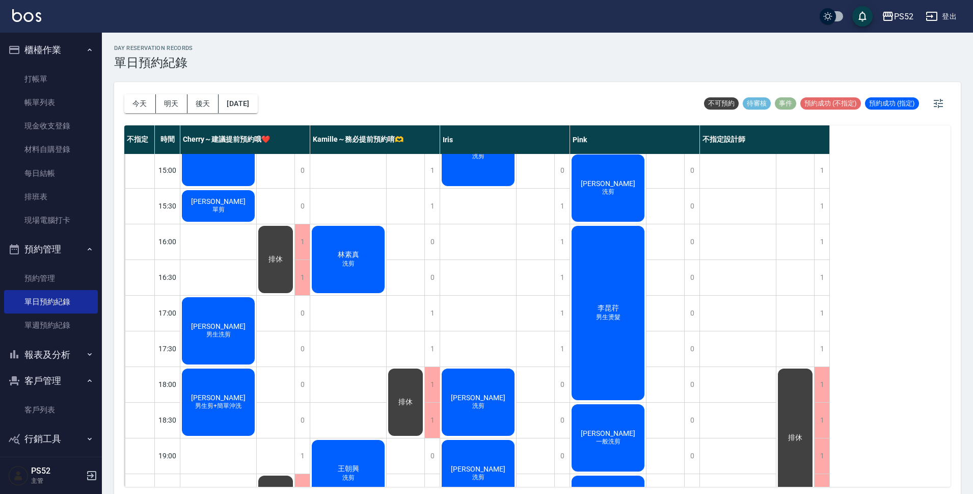
scroll to position [306, 0]
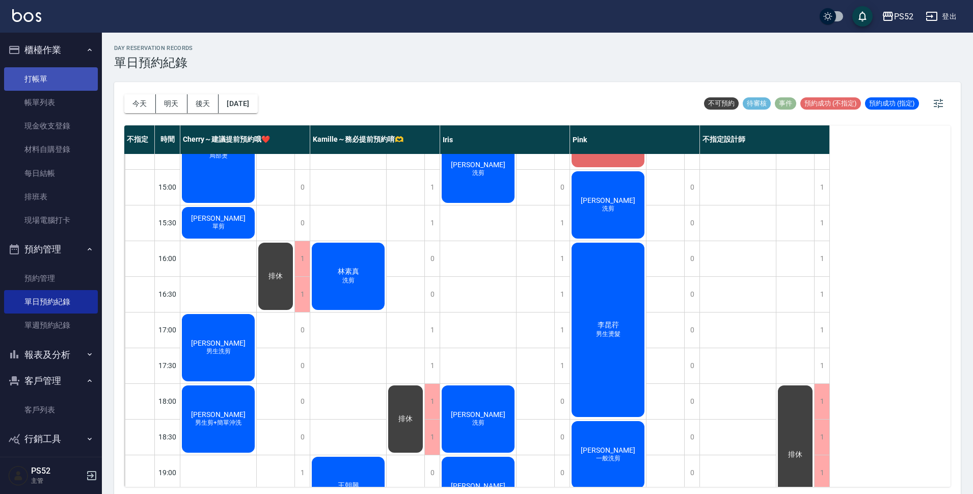
click at [82, 82] on link "打帳單" at bounding box center [51, 78] width 94 height 23
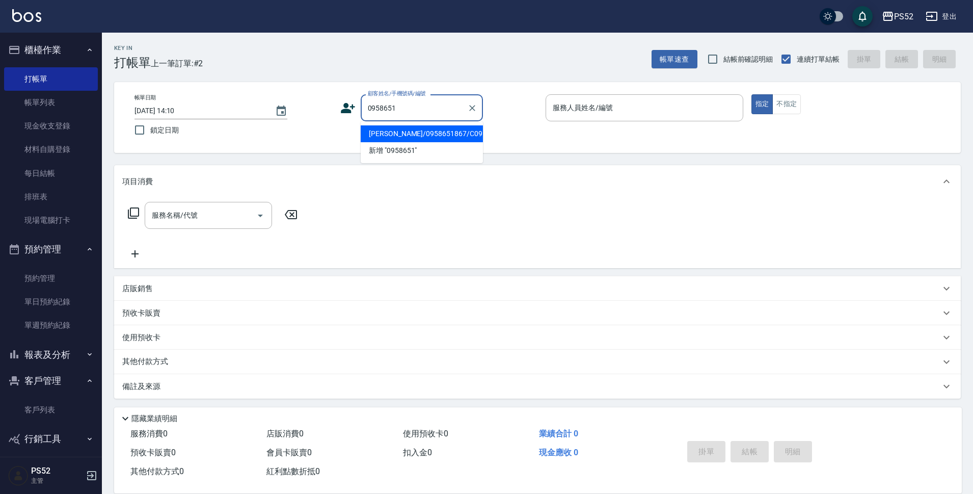
type input "[PERSON_NAME]/0958651867/C0958651867"
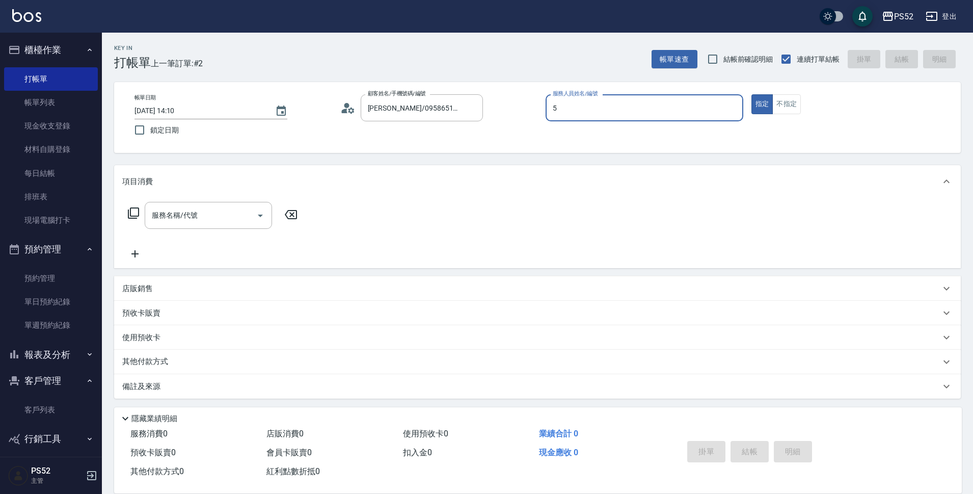
type input "5"
type button "true"
type input "Cherry～建議提前預約哦❤️-5"
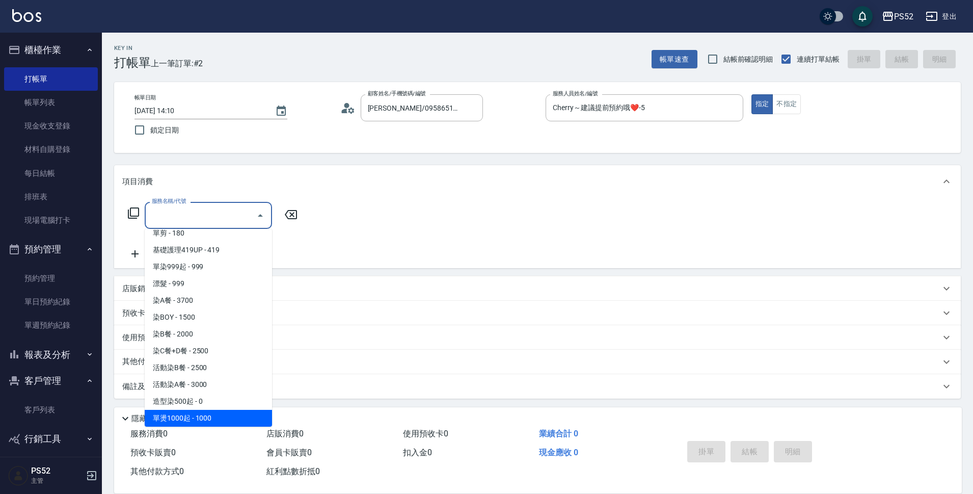
scroll to position [143, 0]
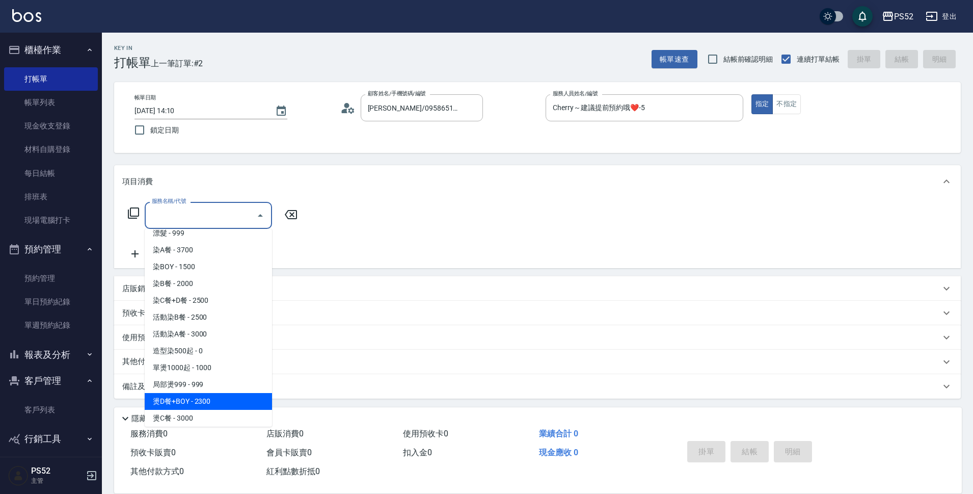
type input "燙D餐+BOY(P3)"
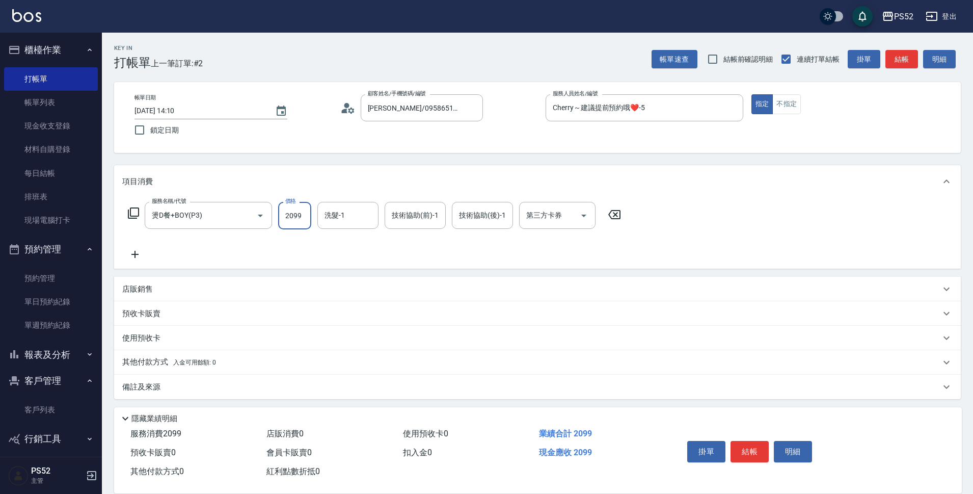
type input "2099"
type input "儲值卡"
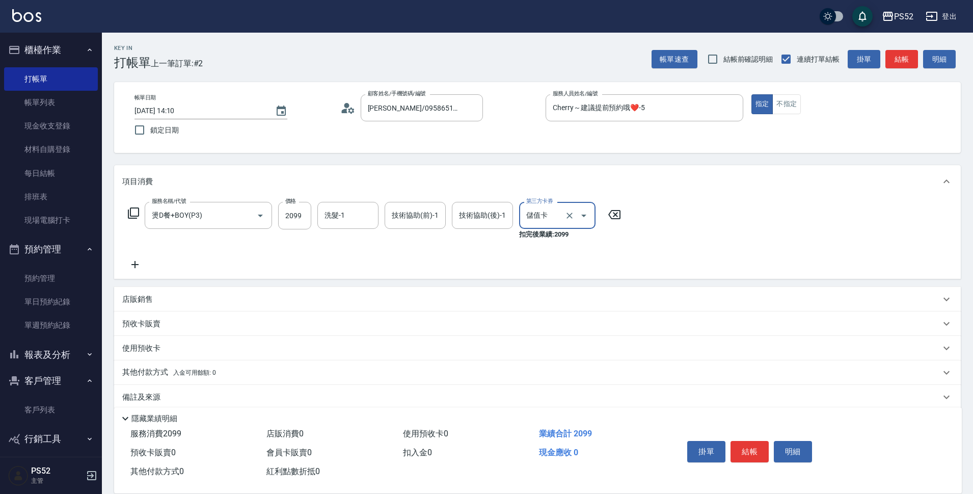
click at [134, 265] on icon at bounding box center [134, 264] width 7 height 7
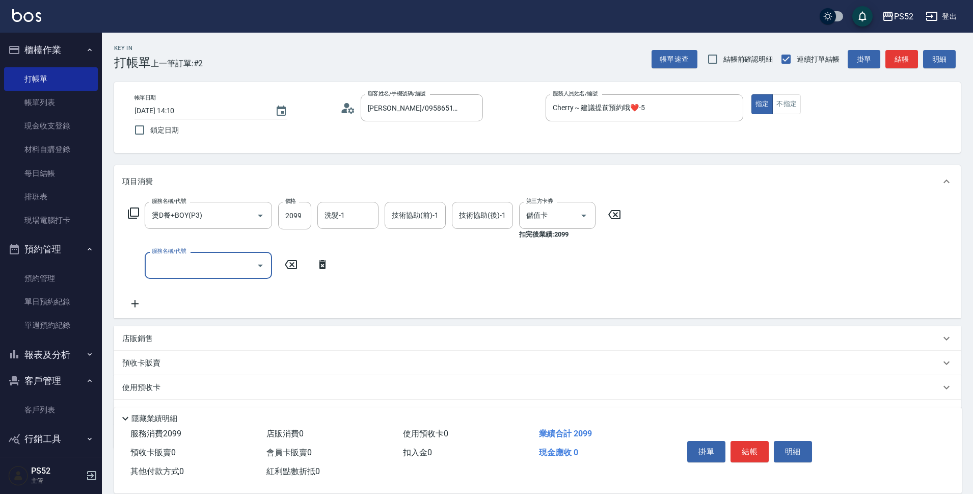
click at [158, 258] on div "服務名稱/代號 服務名稱/代號" at bounding box center [208, 265] width 127 height 27
click at [158, 258] on input "服務名稱/代號" at bounding box center [200, 265] width 103 height 18
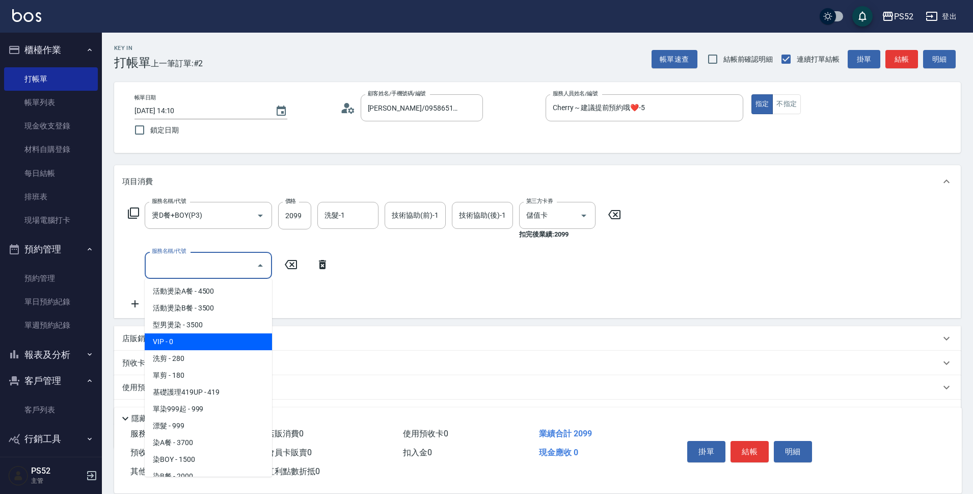
click at [180, 333] on span "VIP - 0" at bounding box center [208, 341] width 127 height 17
type input "VIP(888)"
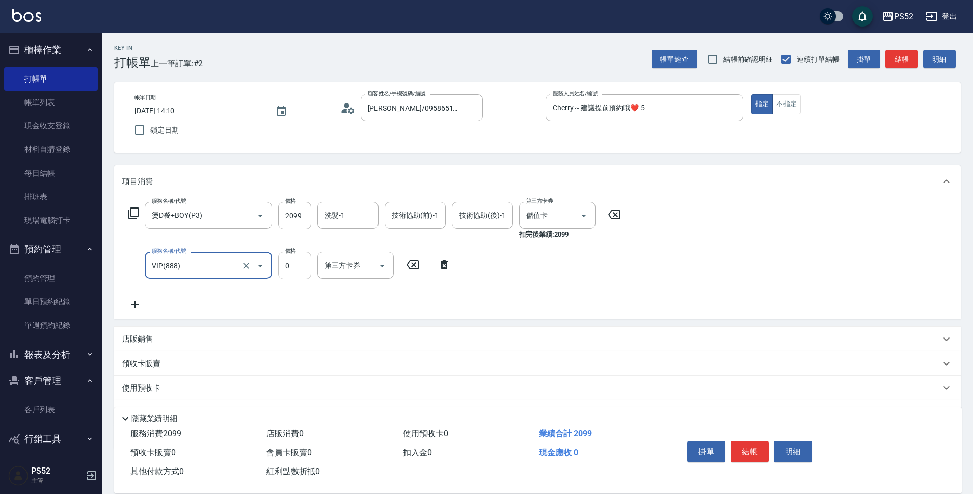
click at [300, 264] on input "0" at bounding box center [294, 266] width 33 height 28
type input "19"
click at [417, 294] on div "服務名稱/代號 燙D餐+BOY(P3) 服務名稱/代號 價格 2099 價格 洗髮-1 洗髮-1 技術協助(前)-1 技術協助(前)-1 技術協助(後)-1 …" at bounding box center [374, 256] width 505 height 109
click at [744, 447] on button "結帳" at bounding box center [750, 451] width 38 height 21
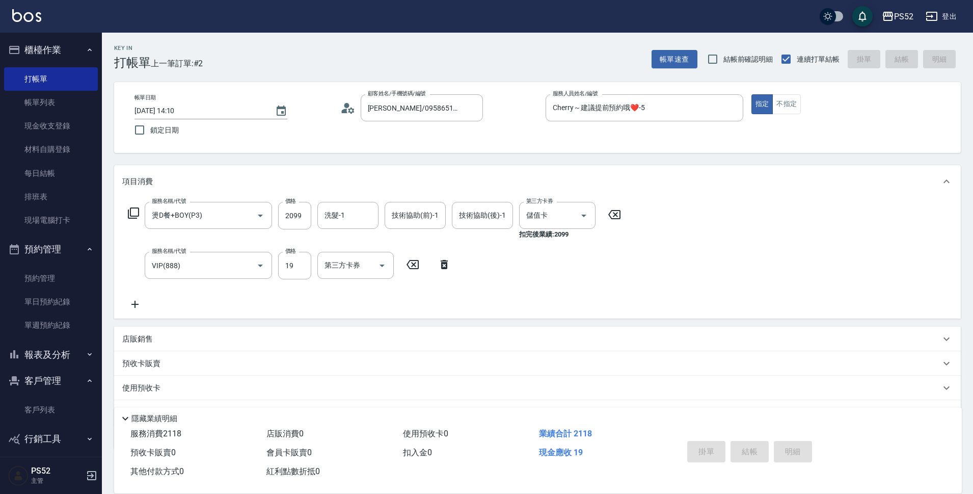
type input "[DATE] 14:11"
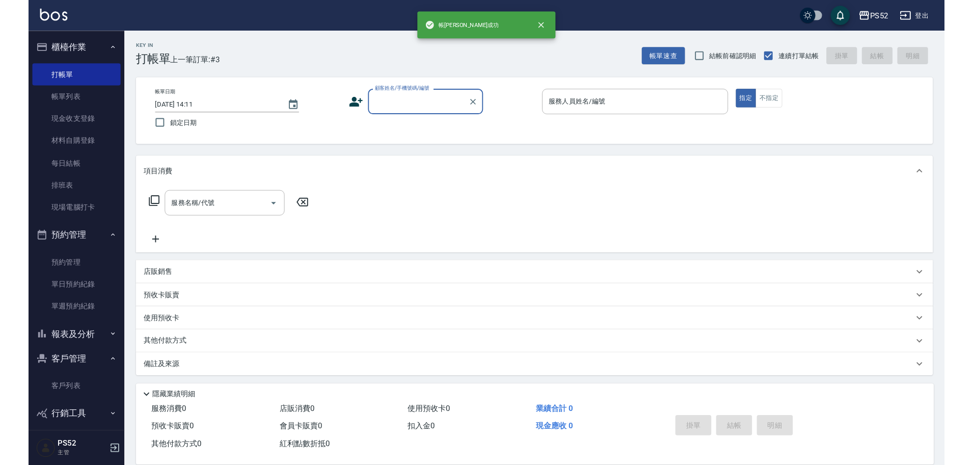
scroll to position [0, 0]
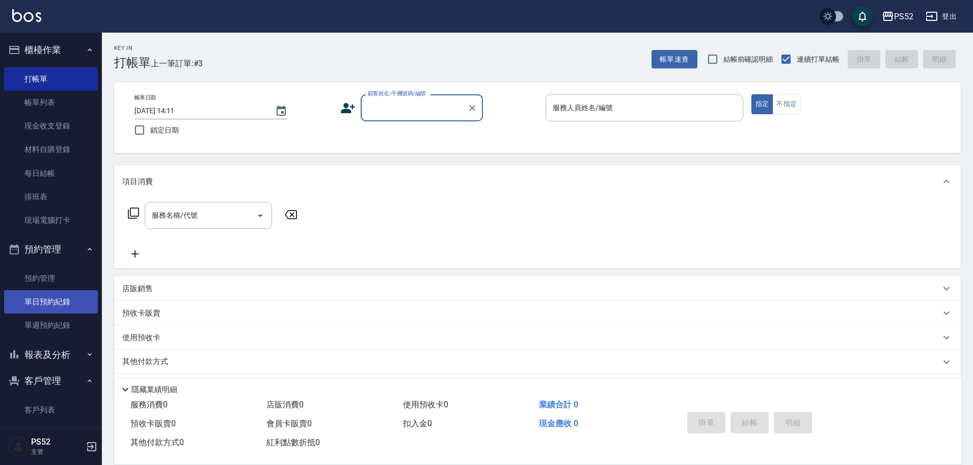
click at [76, 298] on link "單日預約紀錄" at bounding box center [51, 301] width 94 height 23
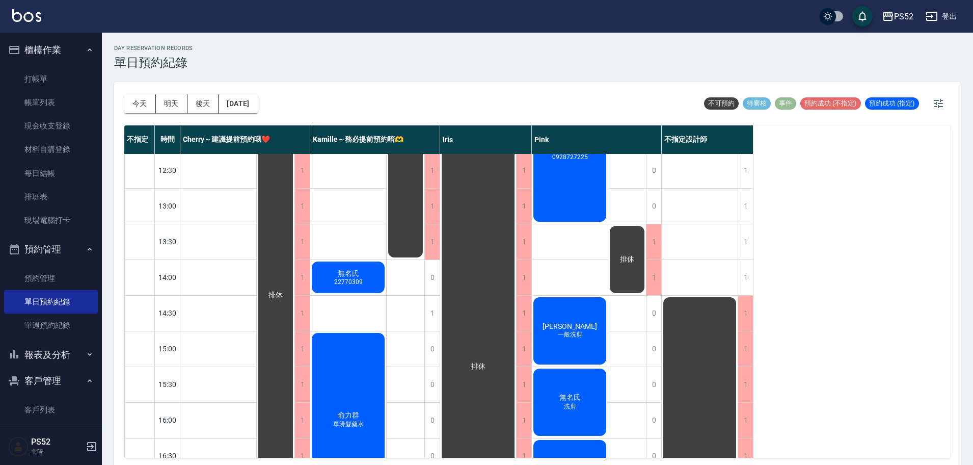
scroll to position [130, 0]
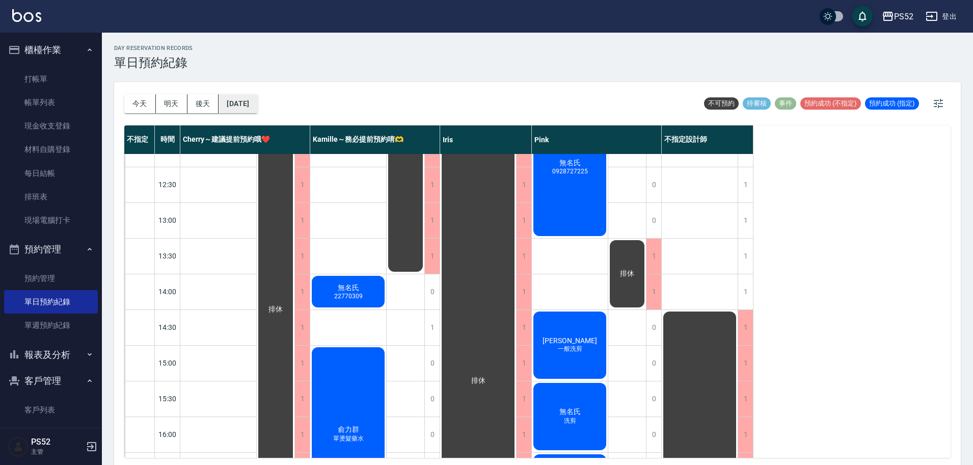
click at [257, 99] on button "[DATE]" at bounding box center [238, 103] width 39 height 19
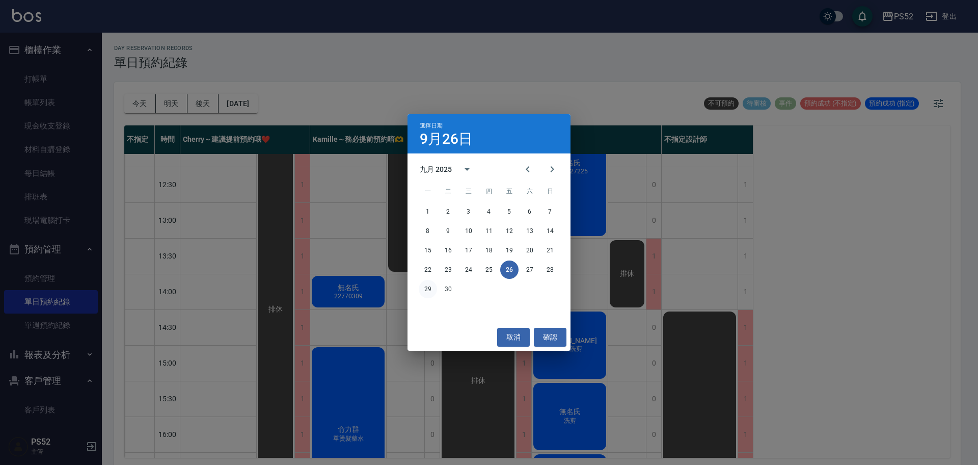
click at [427, 286] on button "29" at bounding box center [428, 289] width 18 height 18
